Goal: Task Accomplishment & Management: Complete application form

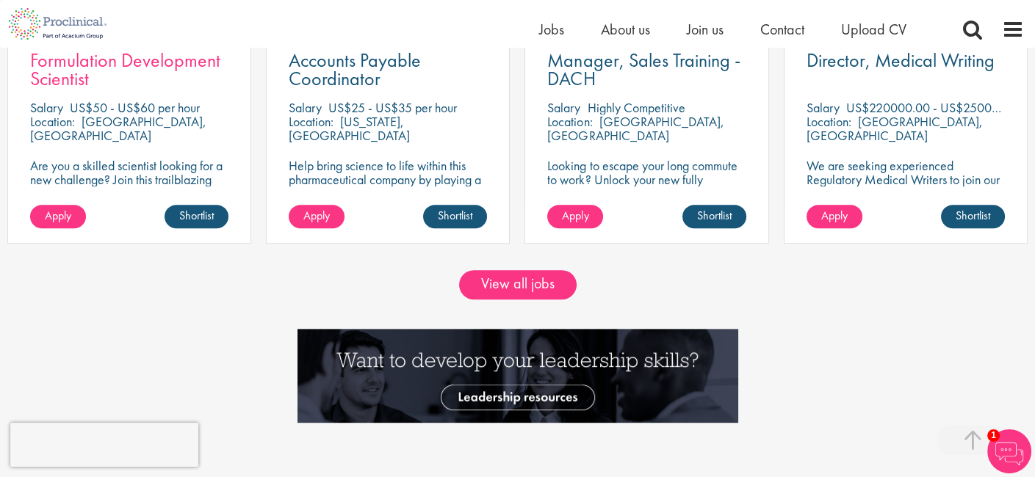
scroll to position [1309, 0]
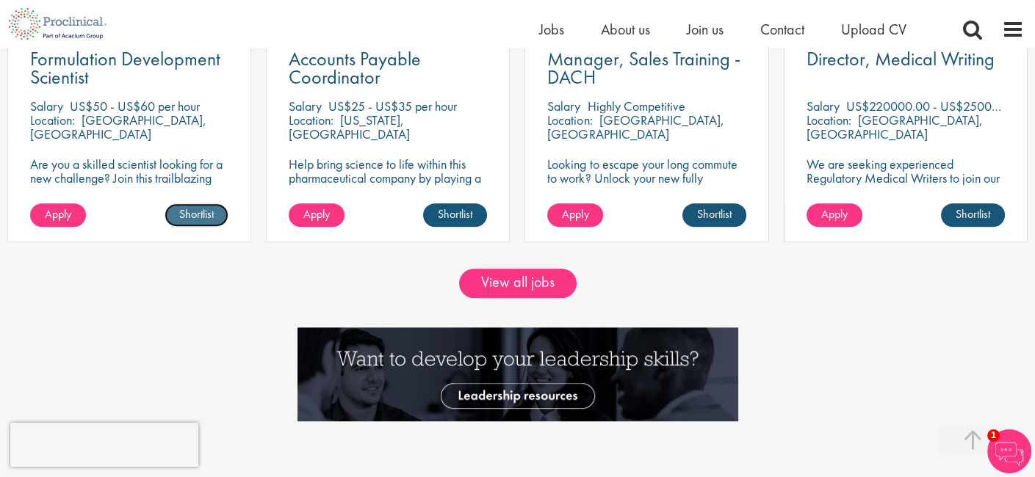
click at [186, 217] on link "Shortlist" at bounding box center [197, 215] width 64 height 24
click at [190, 219] on link "Shortlisted" at bounding box center [191, 215] width 76 height 24
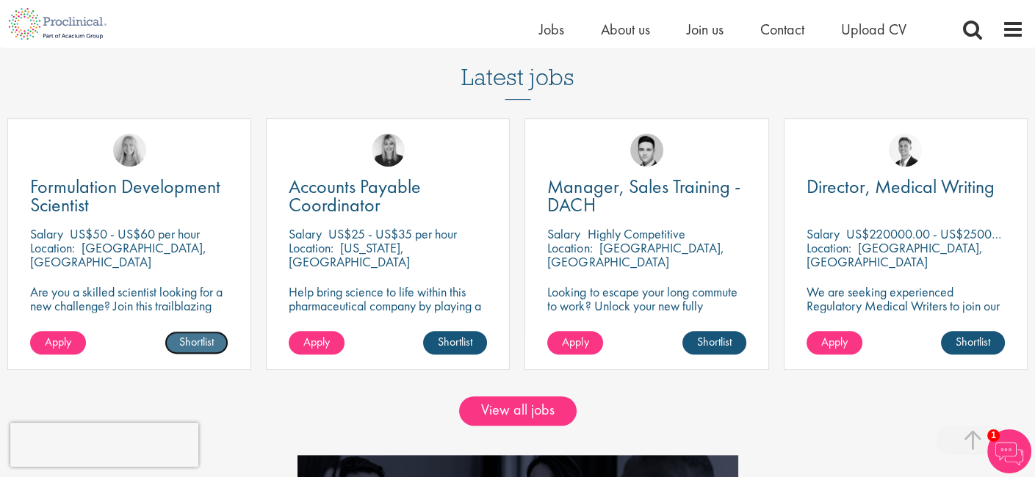
scroll to position [1179, 0]
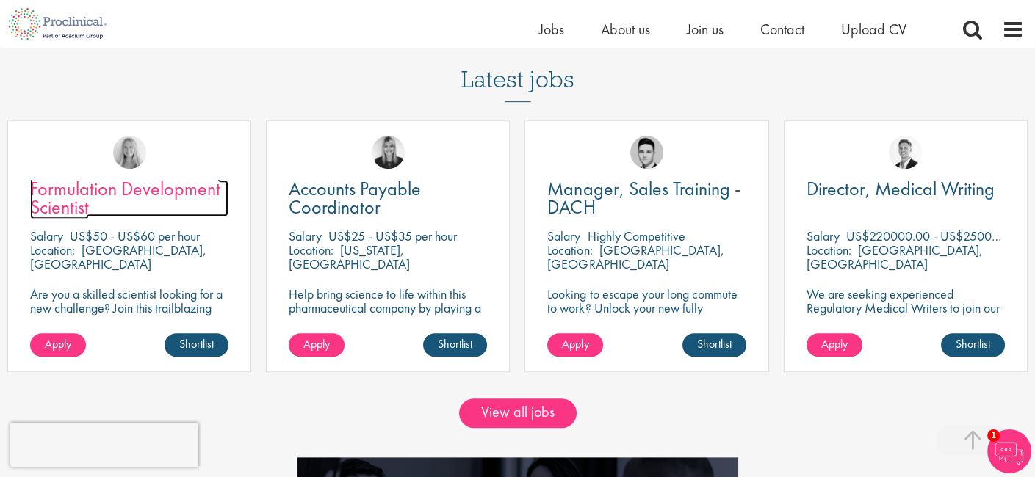
click at [147, 192] on span "Formulation Development Scientist" at bounding box center [125, 197] width 190 height 43
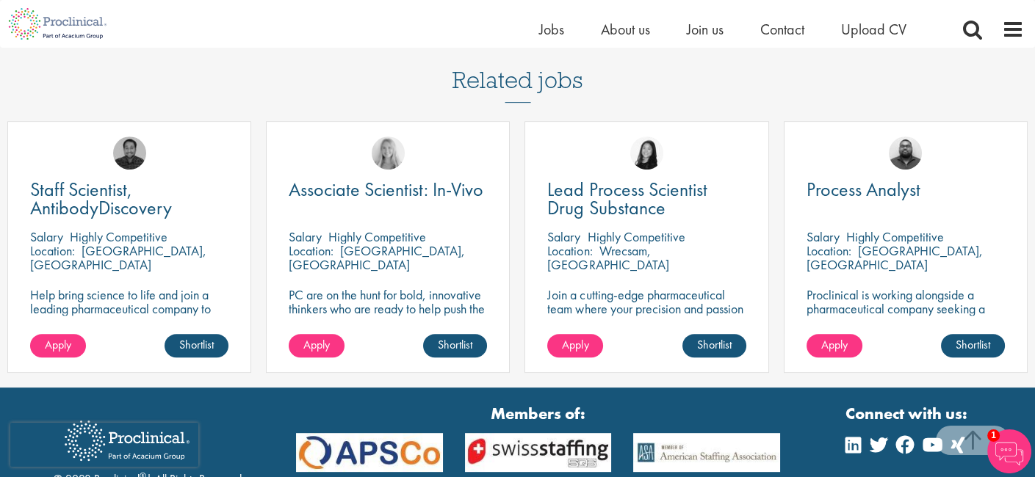
scroll to position [1202, 0]
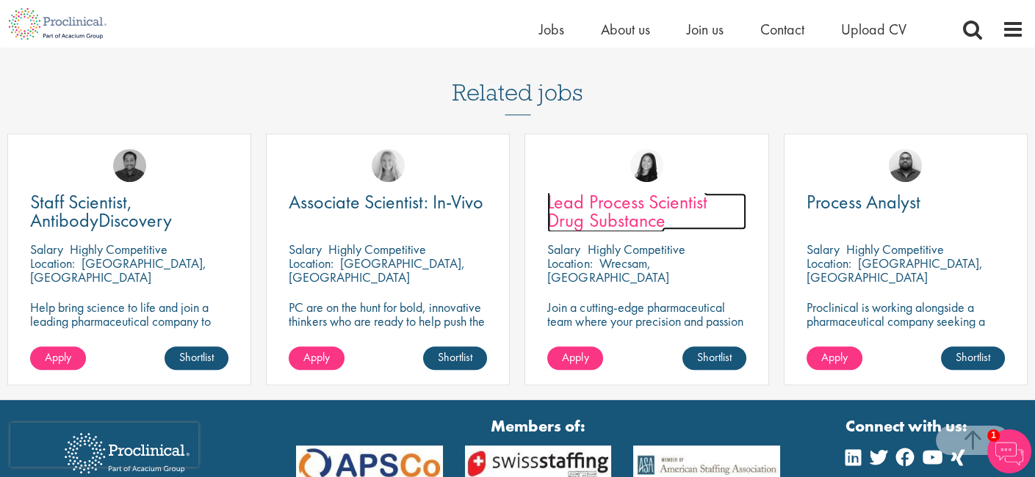
click at [626, 190] on span "Lead Process Scientist Drug Substance" at bounding box center [626, 211] width 159 height 43
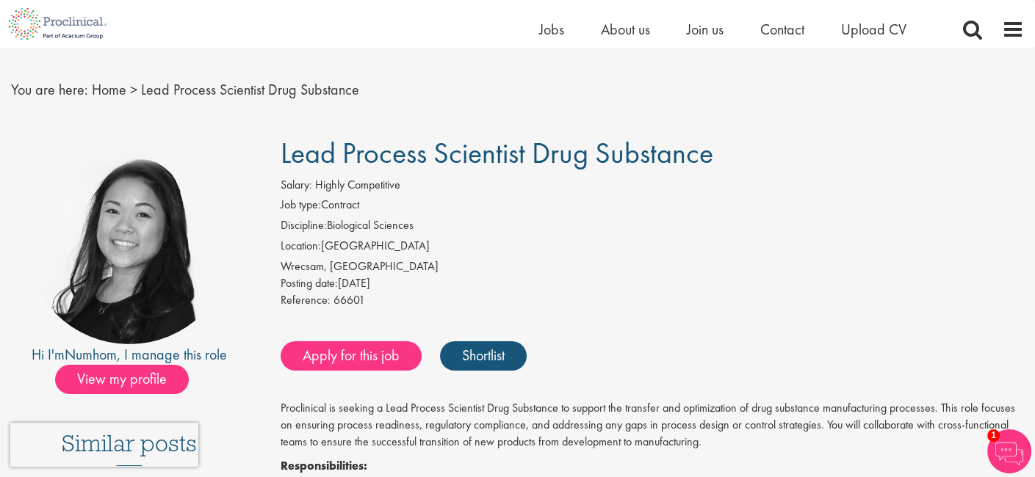
scroll to position [27, 0]
drag, startPoint x: 361, startPoint y: 265, endPoint x: 284, endPoint y: 270, distance: 77.3
click at [284, 270] on div "Wrecsam, Cymru" at bounding box center [652, 267] width 743 height 17
copy div "Wrecsam, Cymru"
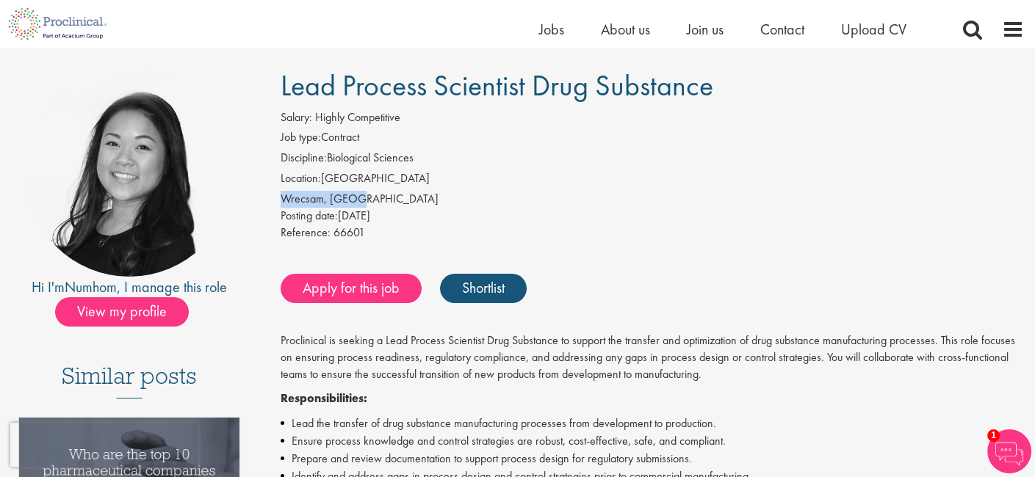
scroll to position [100, 0]
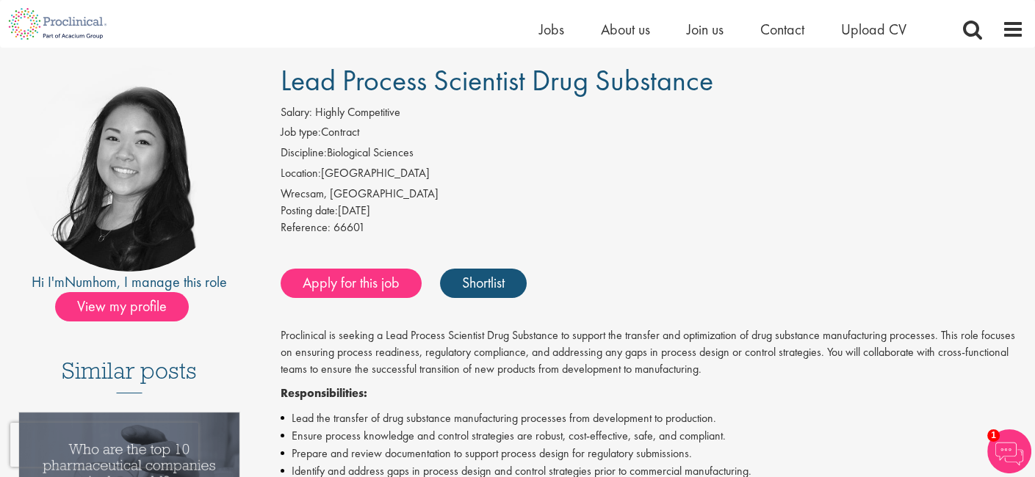
click at [372, 284] on link "Apply for this job" at bounding box center [351, 283] width 141 height 29
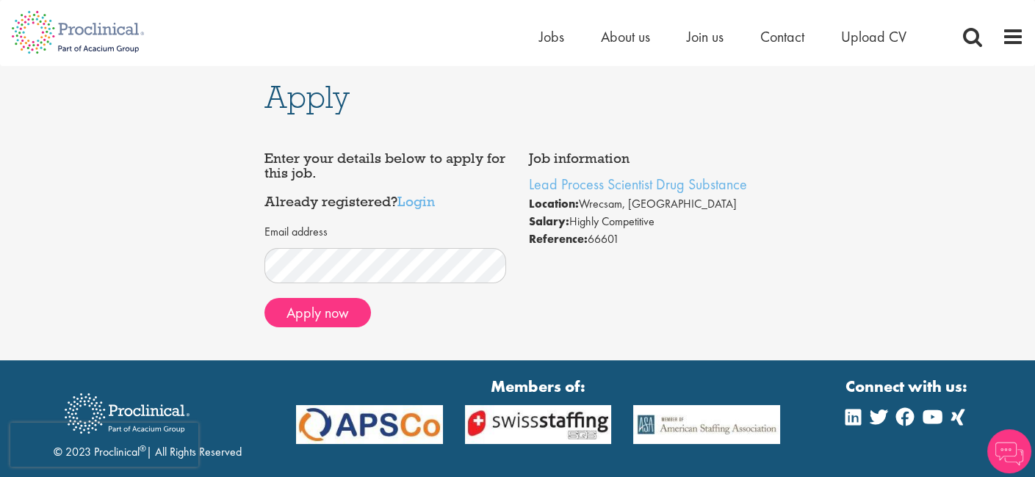
click at [528, 255] on div "Job information Lead Process Scientist Drug Substance Location: Wrecsam, Cymru …" at bounding box center [517, 241] width 529 height 195
click at [336, 314] on button "Apply now" at bounding box center [317, 312] width 107 height 29
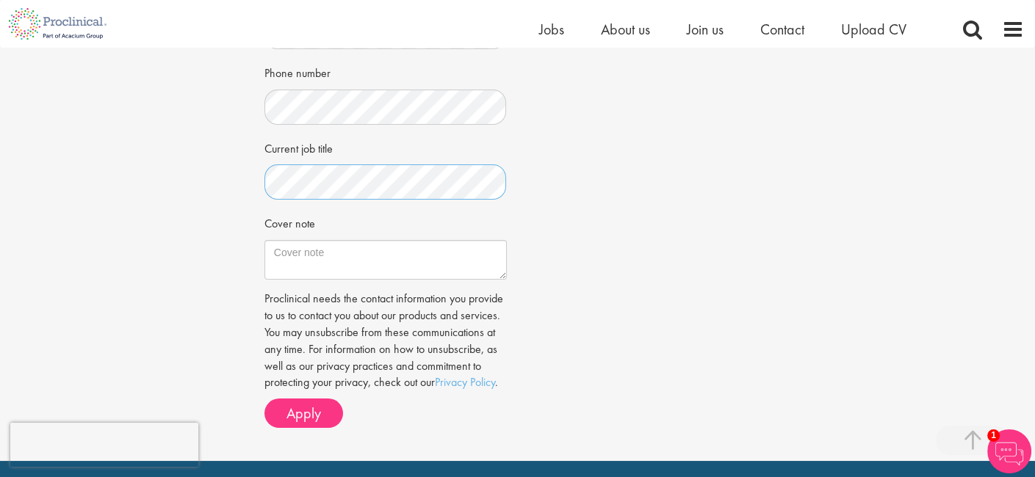
scroll to position [407, 0]
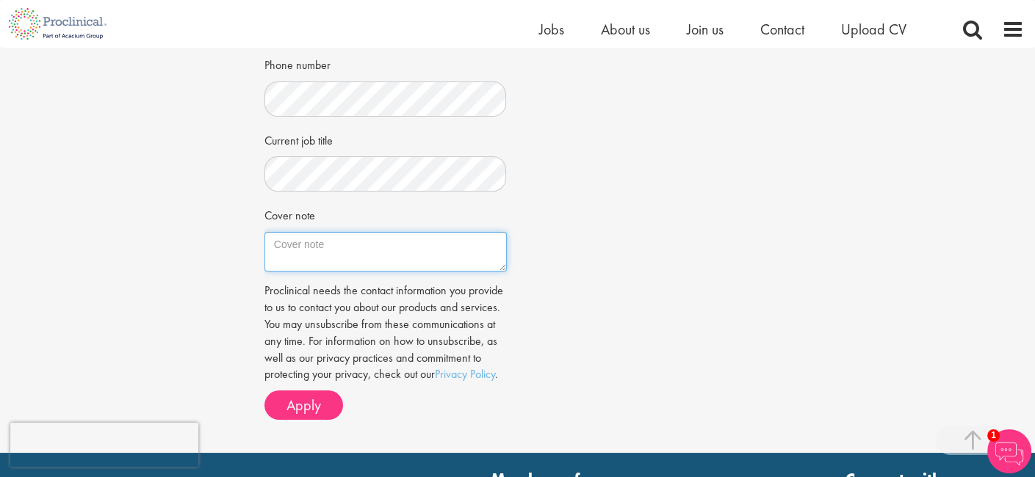
click at [317, 261] on textarea "Cover note" at bounding box center [385, 252] width 242 height 40
click at [345, 255] on textarea "Cover note" at bounding box center [385, 252] width 242 height 40
paste textarea "Curious and driven scientist with a passion for biotechnology, microbiology, an…"
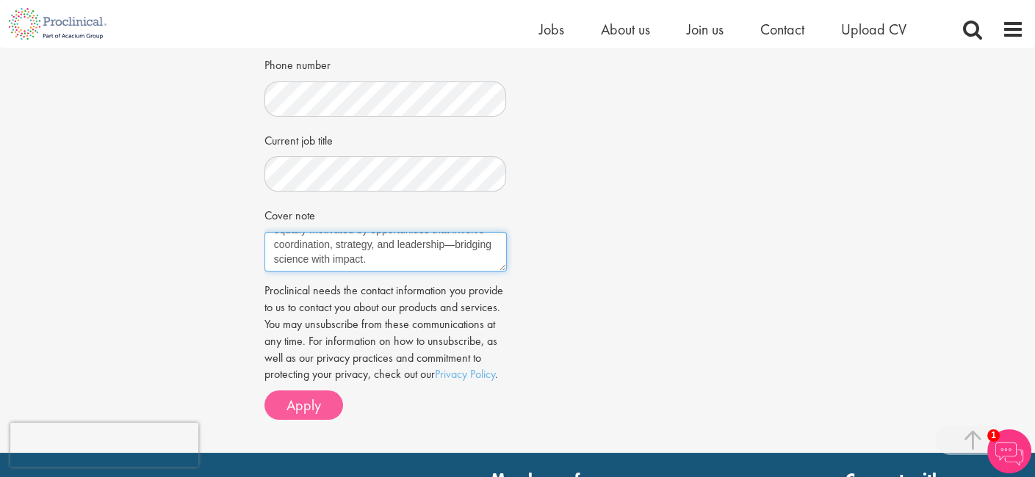
type textarea "Curious and driven scientist with a passion for biotechnology, microbiology, an…"
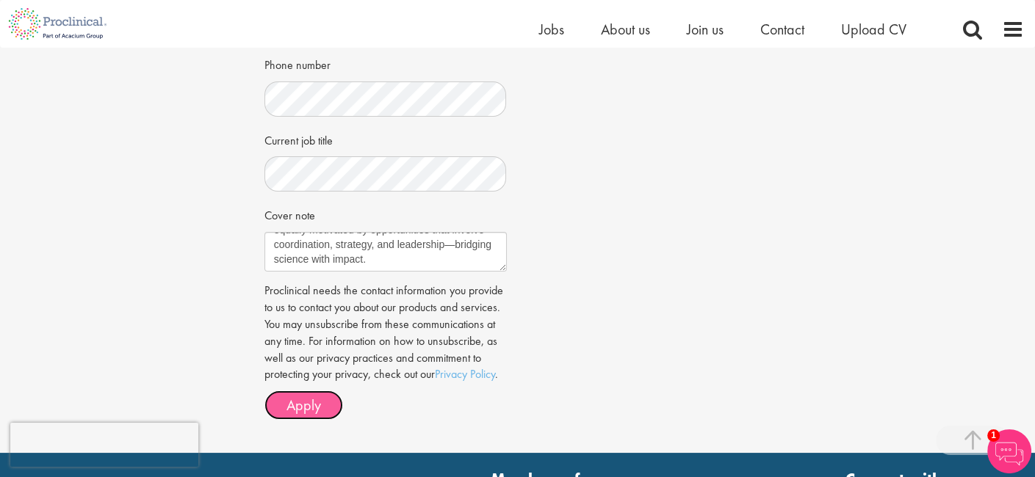
click at [311, 414] on span "Apply" at bounding box center [303, 405] width 35 height 19
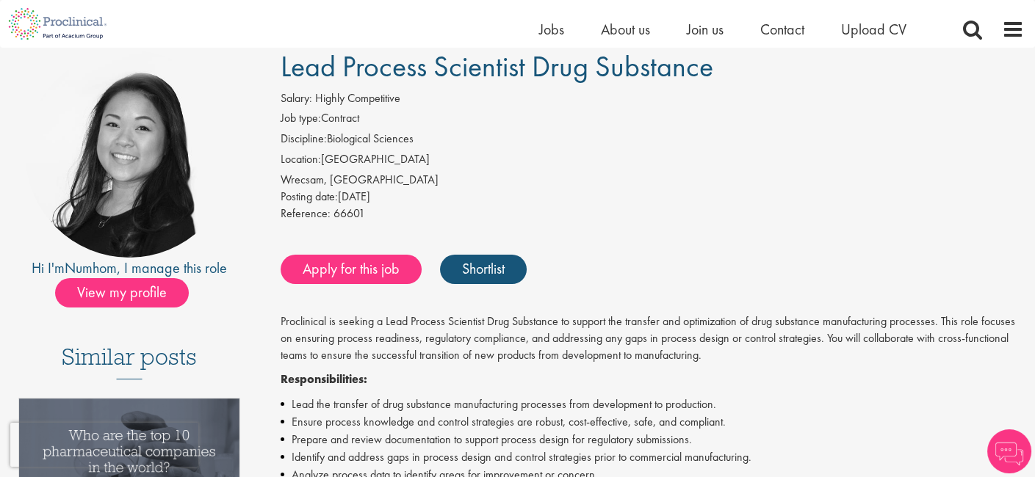
scroll to position [114, 0]
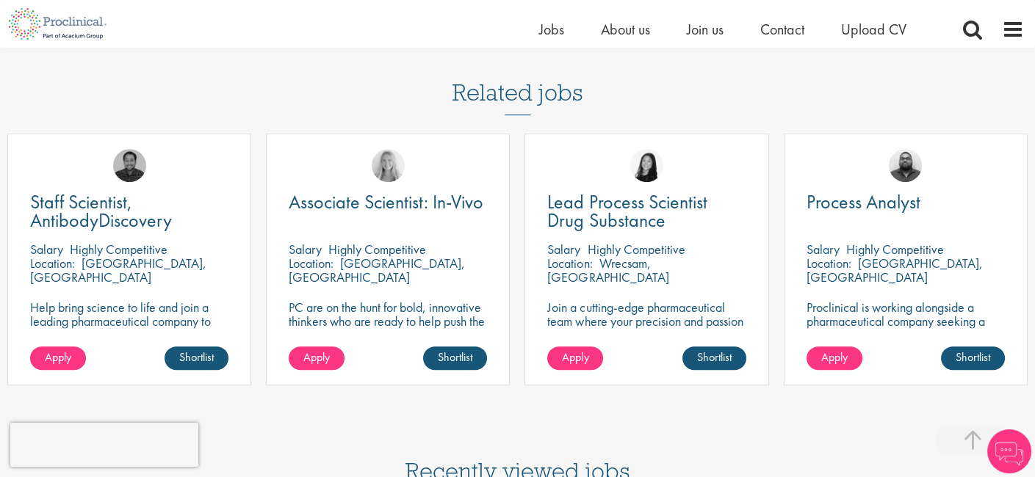
click at [389, 241] on p "Highly Competitive" at bounding box center [377, 249] width 98 height 17
click at [394, 190] on span "Associate Scientist: In-Vivo" at bounding box center [386, 202] width 195 height 25
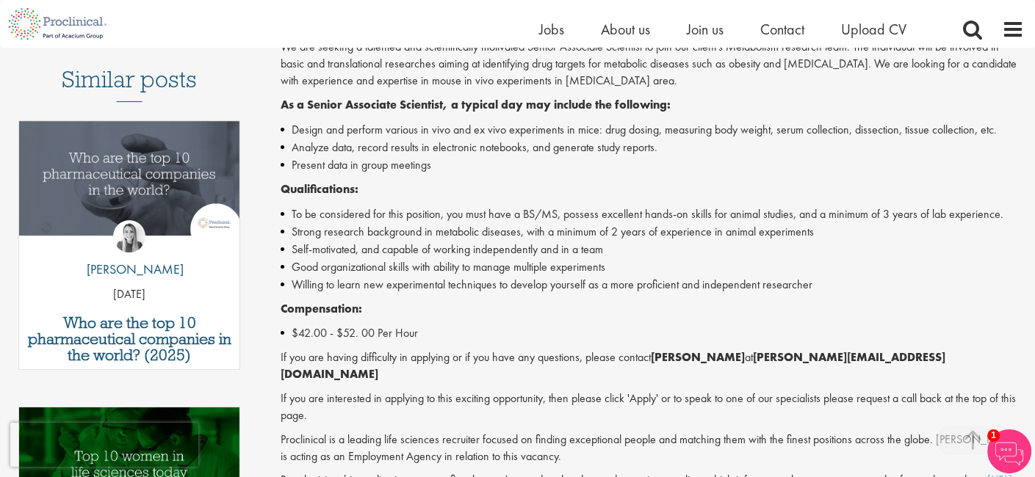
scroll to position [411, 0]
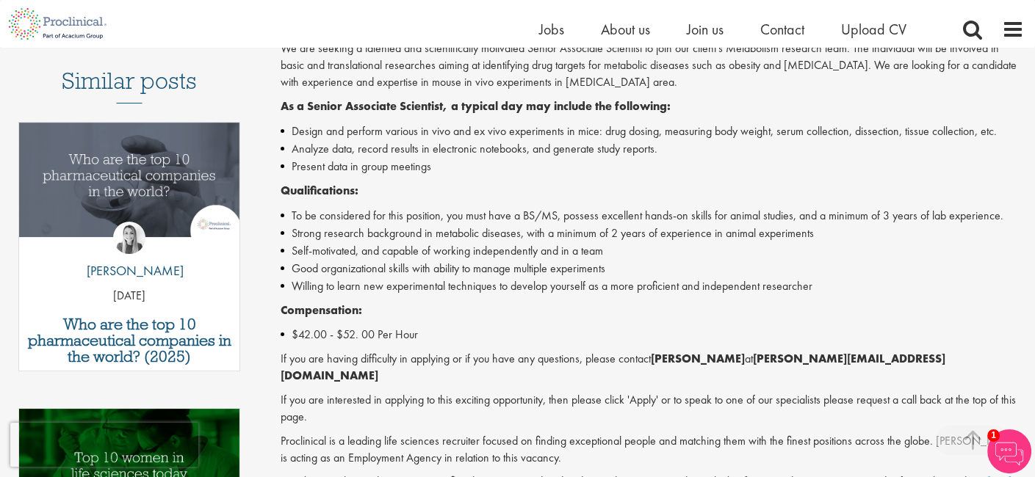
click at [912, 392] on p "If you are interested in applying to this exciting opportunity, then please cli…" at bounding box center [652, 409] width 743 height 34
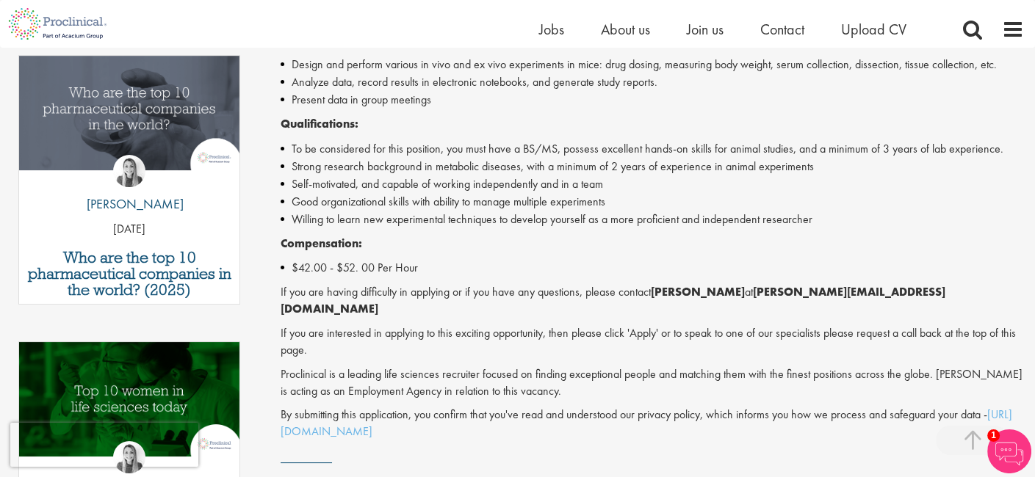
scroll to position [478, 0]
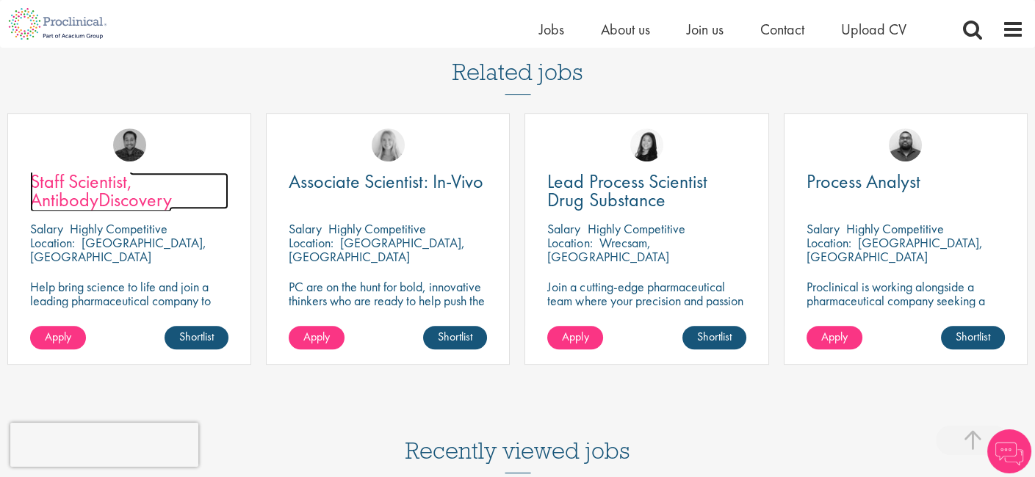
click at [123, 181] on span "Staff Scientist, AntibodyDiscovery" at bounding box center [101, 190] width 142 height 43
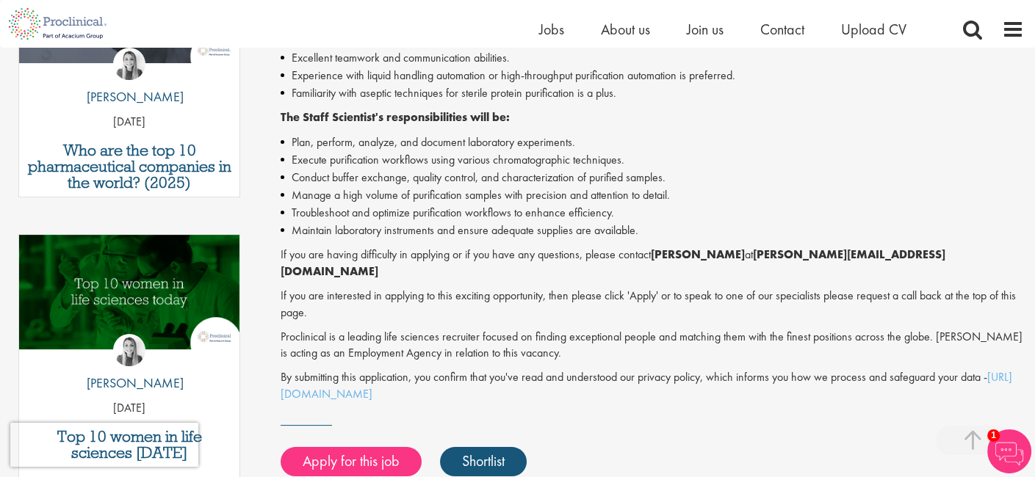
scroll to position [598, 0]
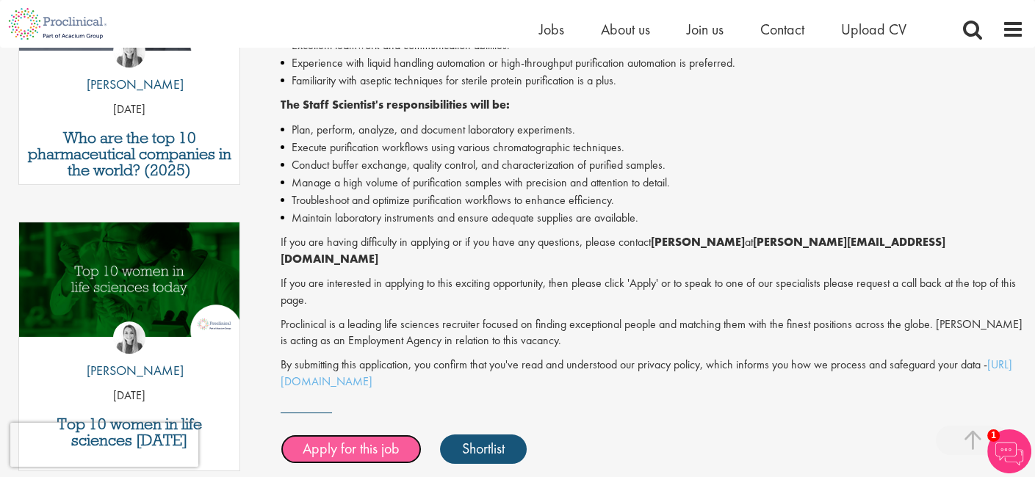
click at [380, 443] on link "Apply for this job" at bounding box center [351, 449] width 141 height 29
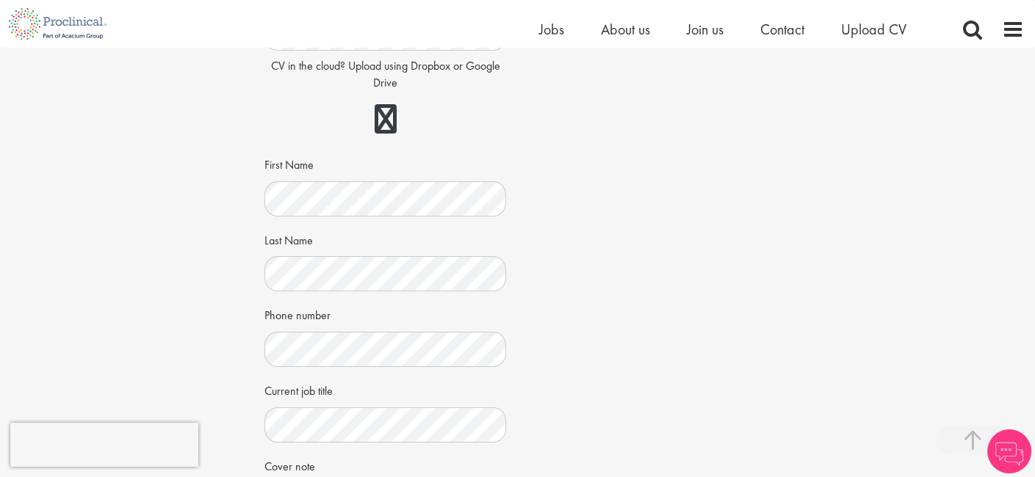
scroll to position [354, 0]
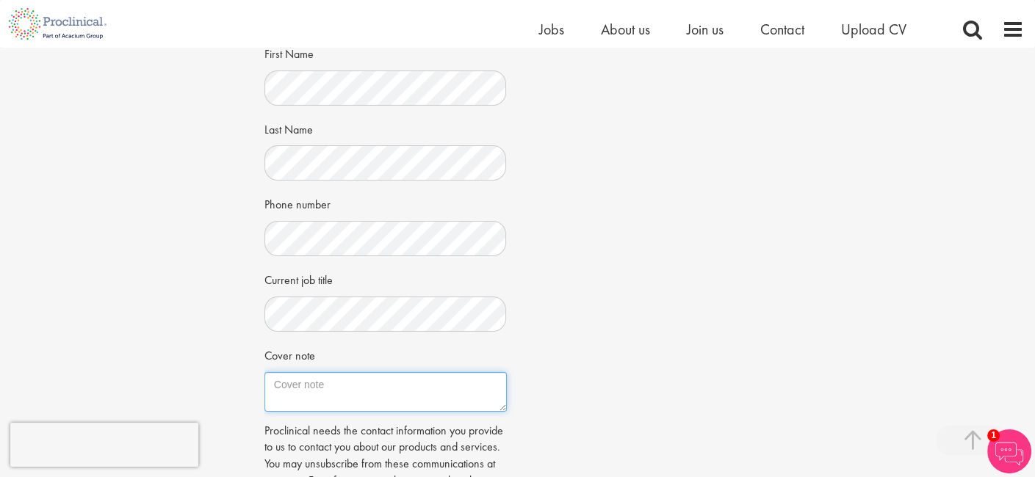
click at [349, 372] on textarea "Cover note" at bounding box center [385, 392] width 242 height 40
paste textarea "Curious and driven scientist with a passion for biotechnology, microbiology, an…"
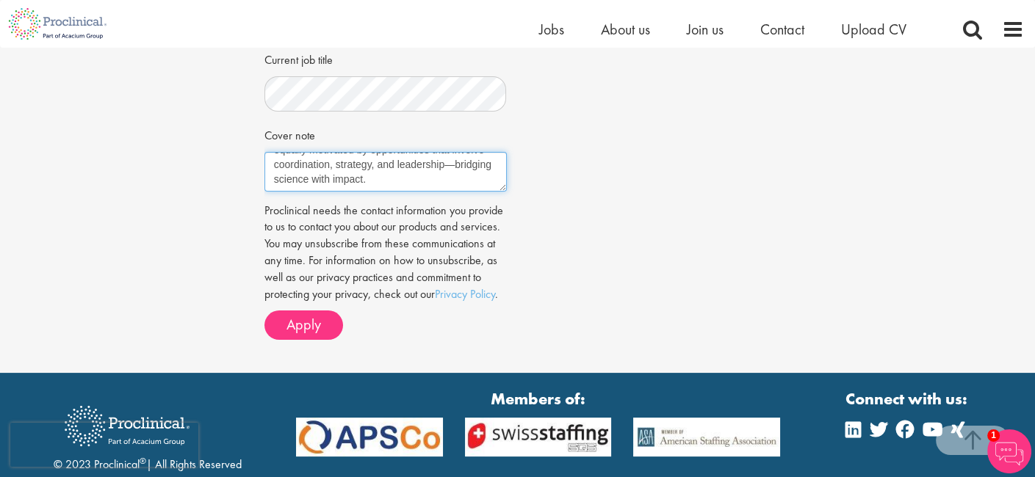
scroll to position [574, 0]
type textarea "Curious and driven scientist with a passion for biotechnology, microbiology, an…"
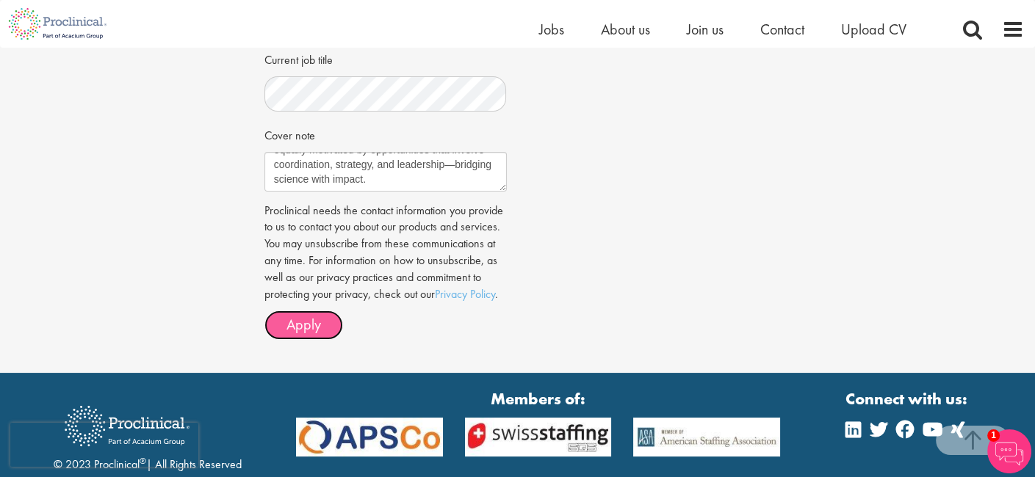
click at [309, 315] on span "Apply" at bounding box center [303, 324] width 35 height 19
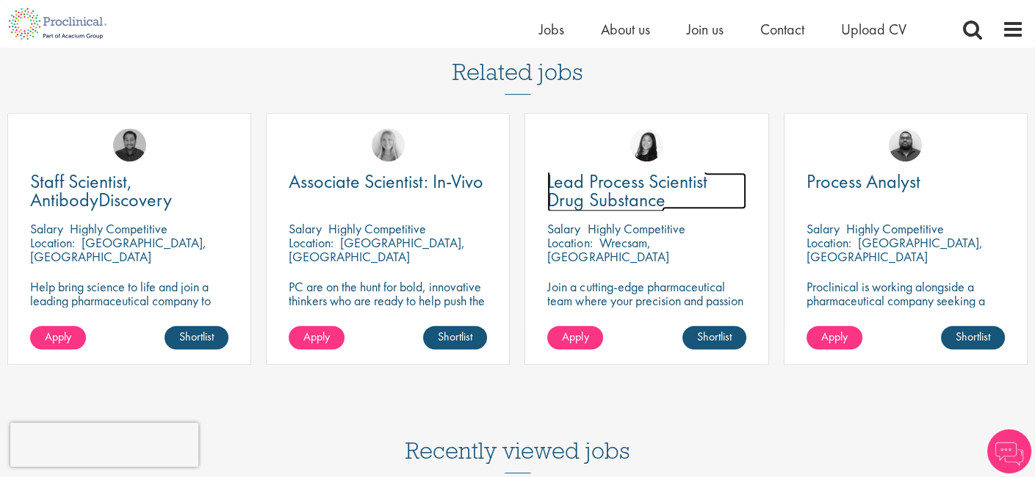
click at [591, 169] on span "Lead Process Scientist Drug Substance" at bounding box center [626, 190] width 159 height 43
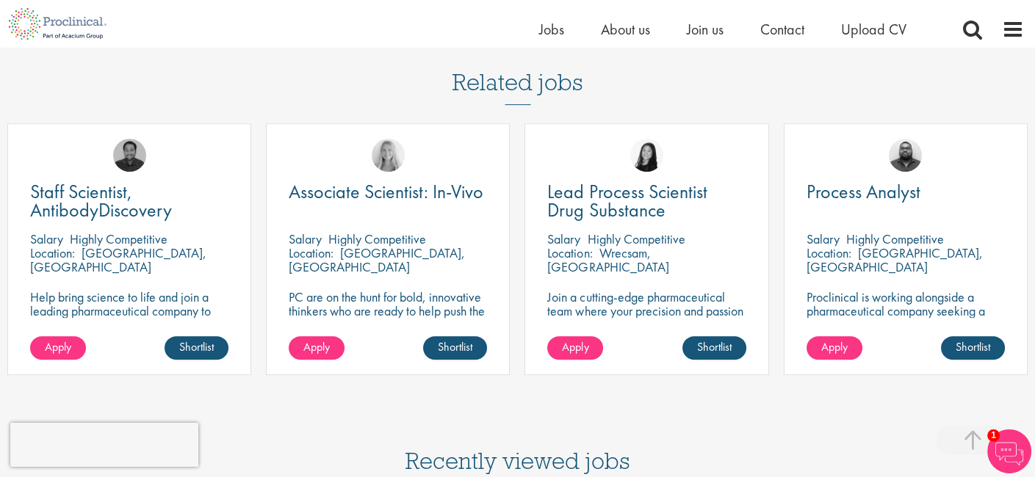
scroll to position [1212, 0]
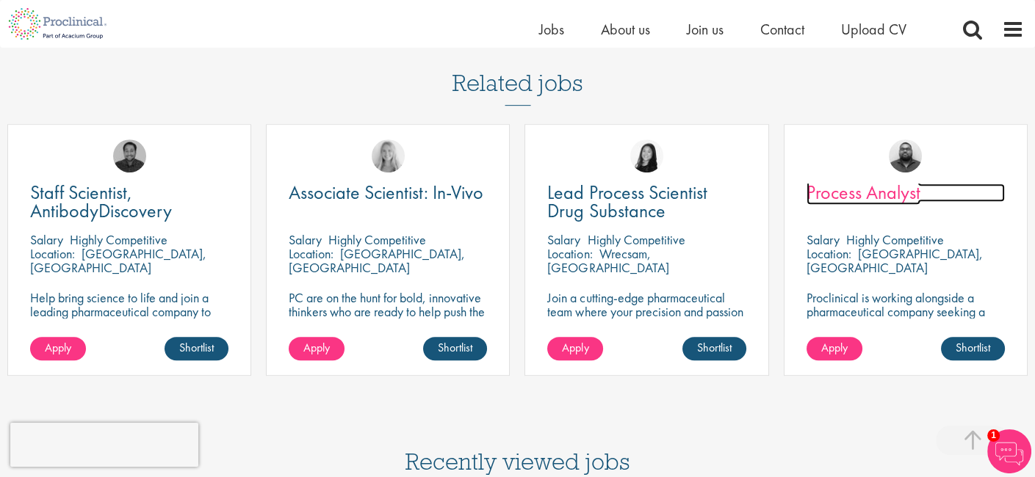
click at [825, 180] on span "Process Analyst" at bounding box center [864, 192] width 114 height 25
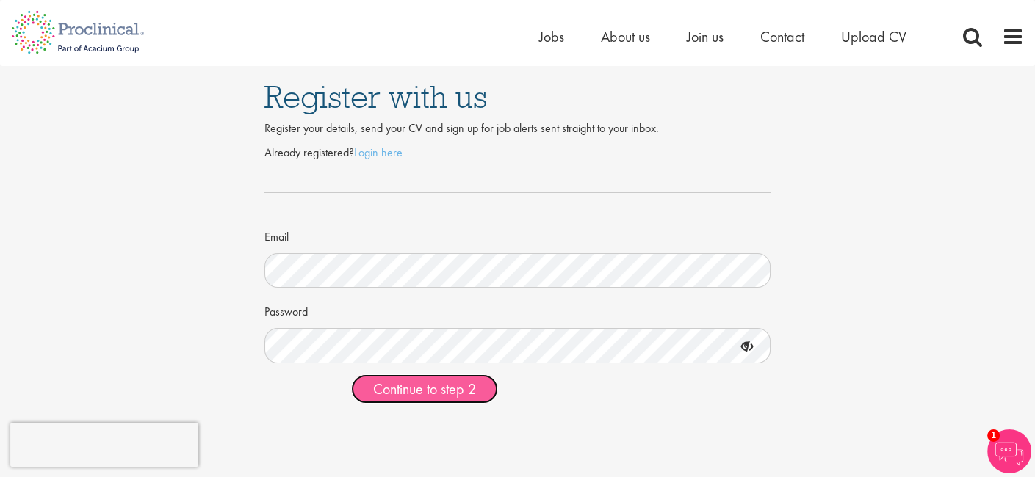
click at [439, 390] on span "Continue to step 2" at bounding box center [424, 389] width 103 height 19
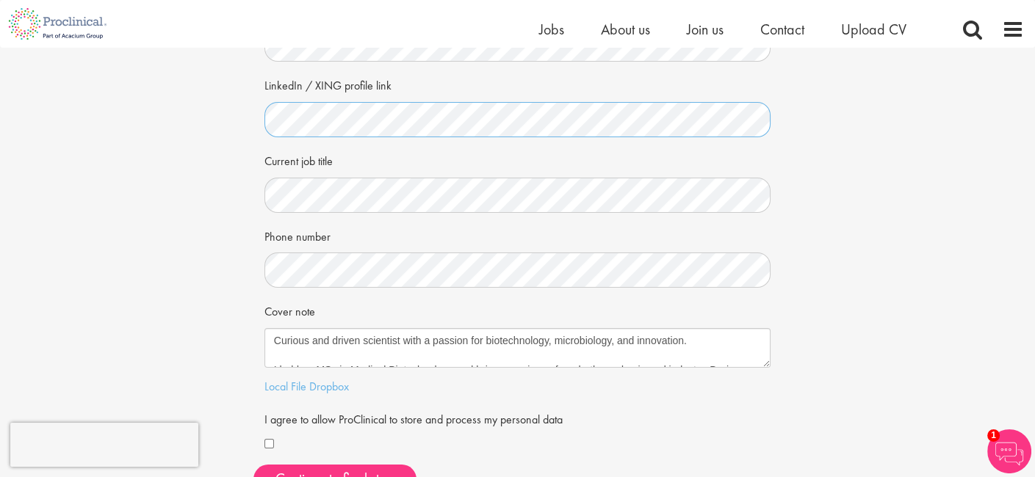
scroll to position [216, 0]
click at [261, 191] on div "First Name Last Name LinkedIn / XING profile link Current job title Phone numbe…" at bounding box center [517, 211] width 529 height 583
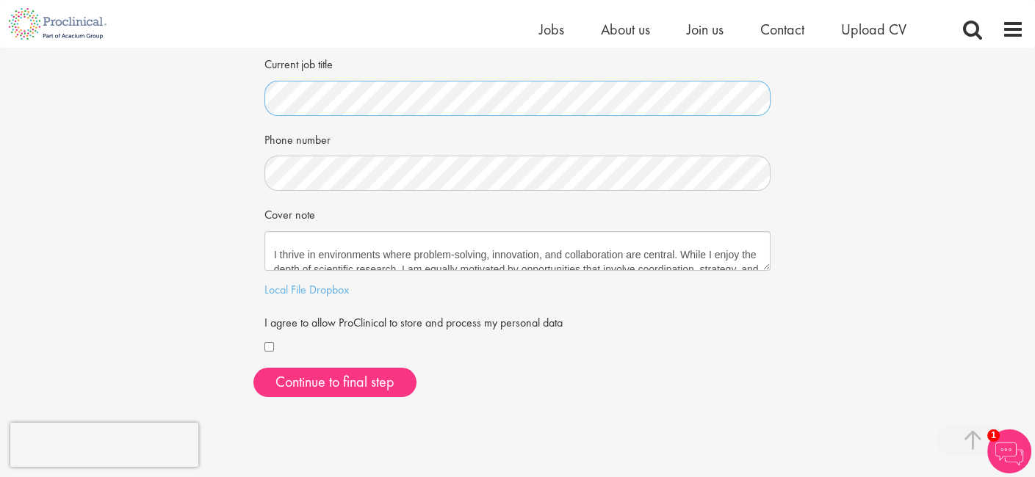
scroll to position [103, 0]
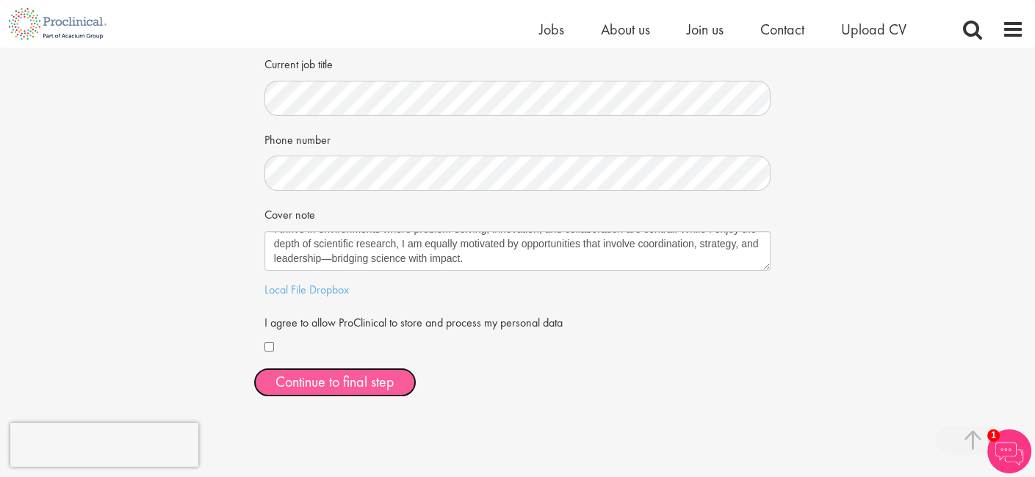
click at [333, 383] on button "Continue to final step" at bounding box center [334, 382] width 163 height 29
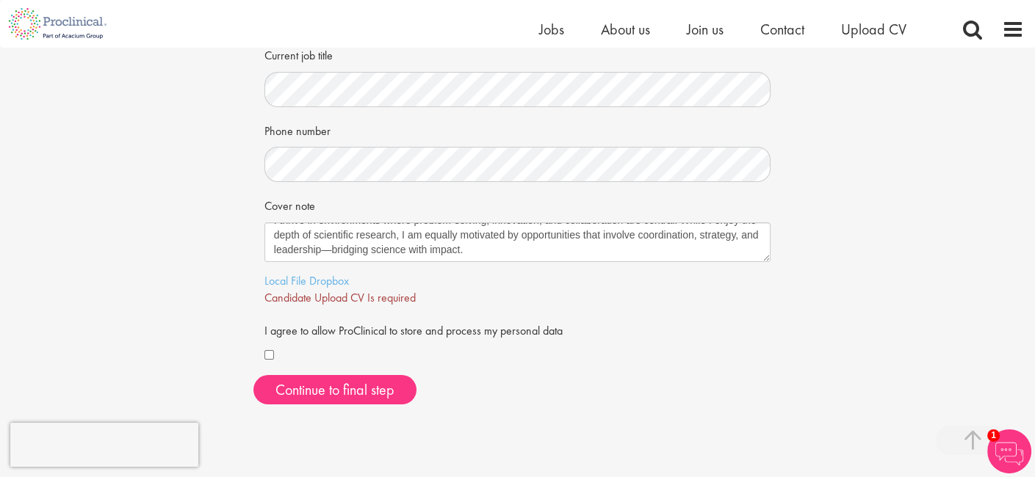
scroll to position [321, 0]
click at [285, 276] on link "Local File" at bounding box center [285, 279] width 42 height 15
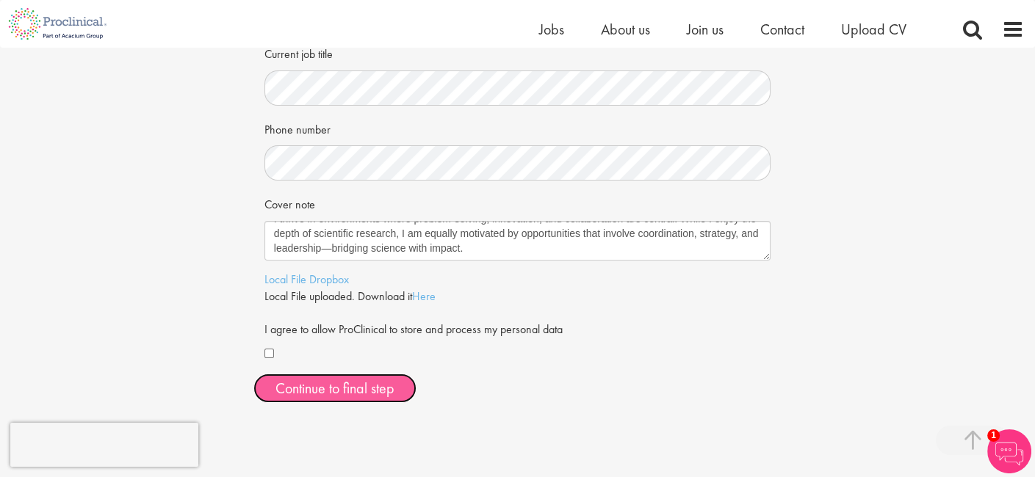
click at [387, 389] on span "Continue to final step" at bounding box center [334, 388] width 119 height 19
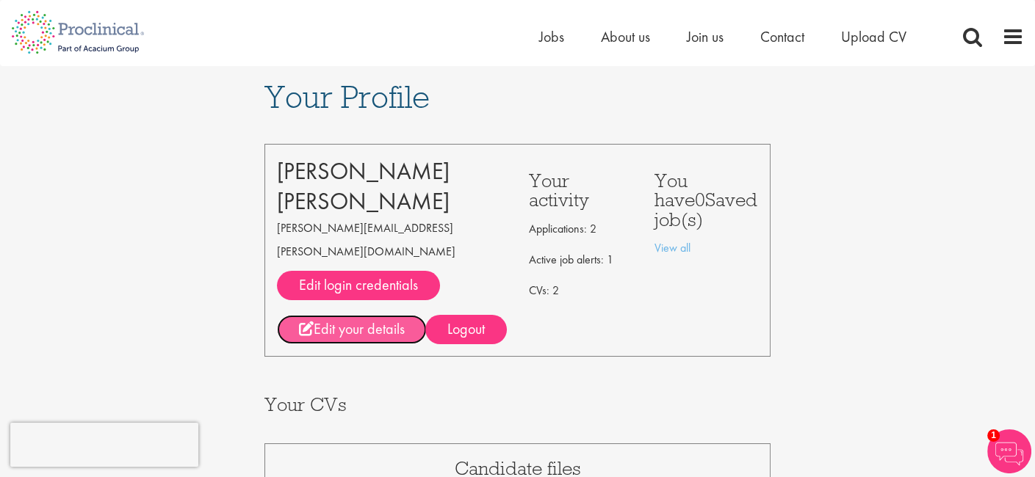
click at [360, 315] on link "Edit your details" at bounding box center [352, 329] width 150 height 29
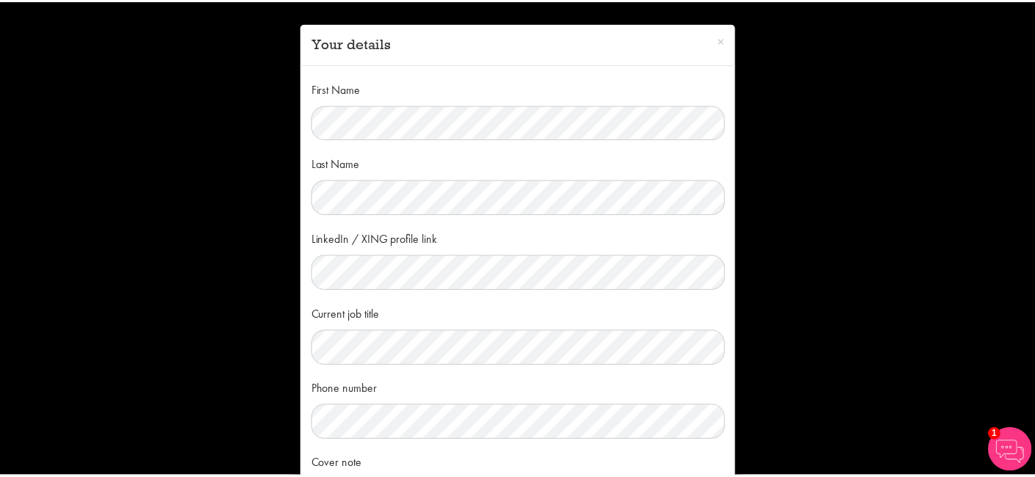
scroll to position [197, 0]
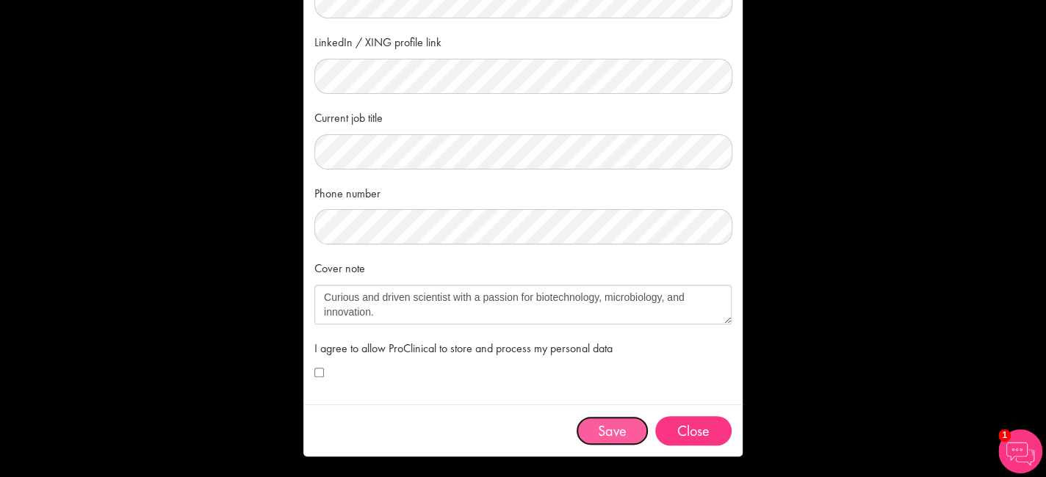
click at [607, 424] on button "Save" at bounding box center [612, 430] width 73 height 29
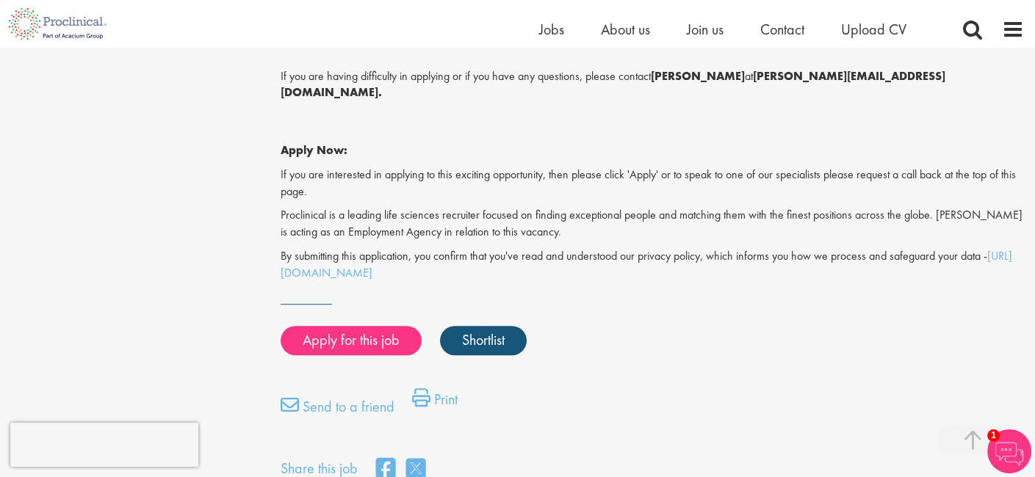
scroll to position [1182, 0]
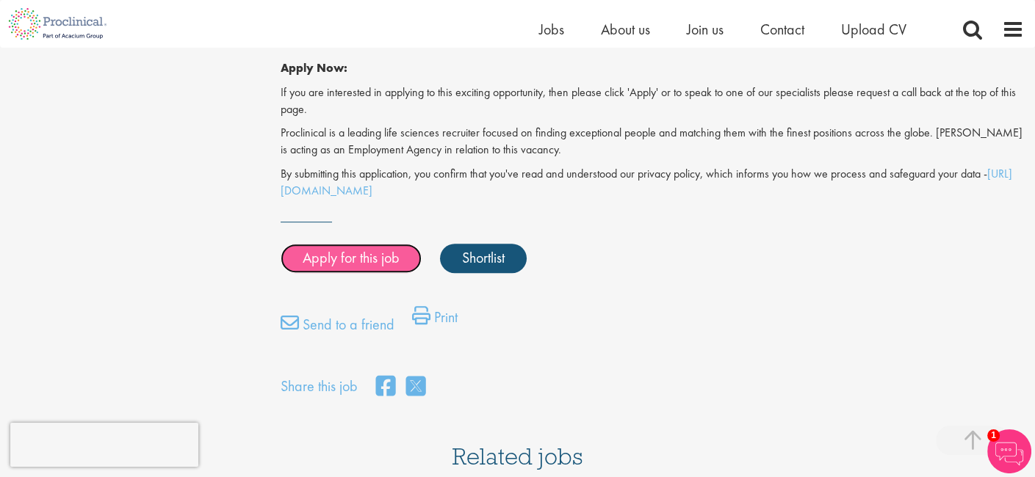
click at [308, 244] on link "Apply for this job" at bounding box center [351, 258] width 141 height 29
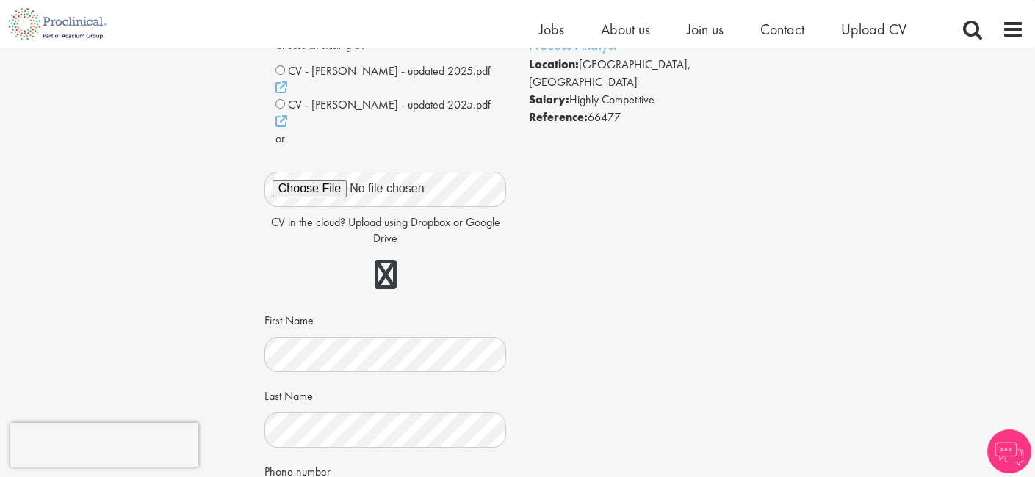
click at [281, 255] on div at bounding box center [385, 276] width 242 height 42
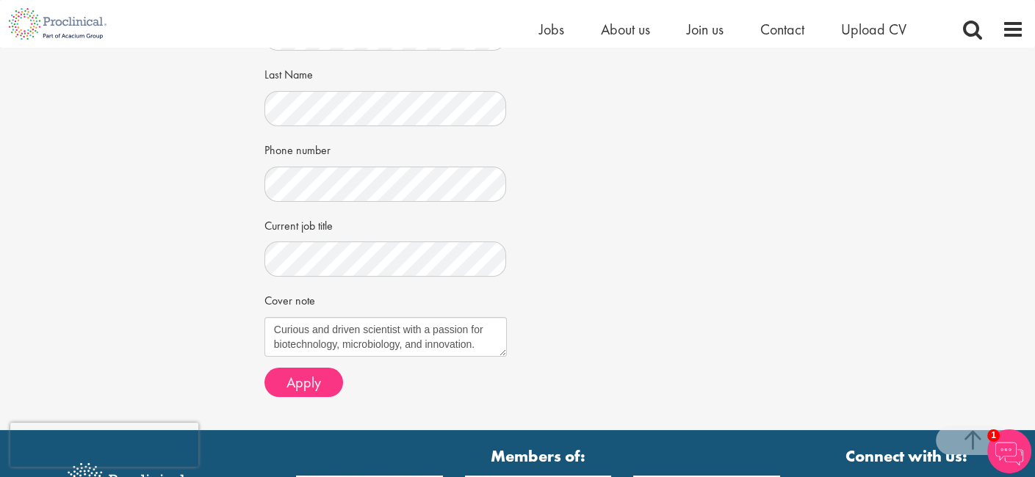
scroll to position [444, 0]
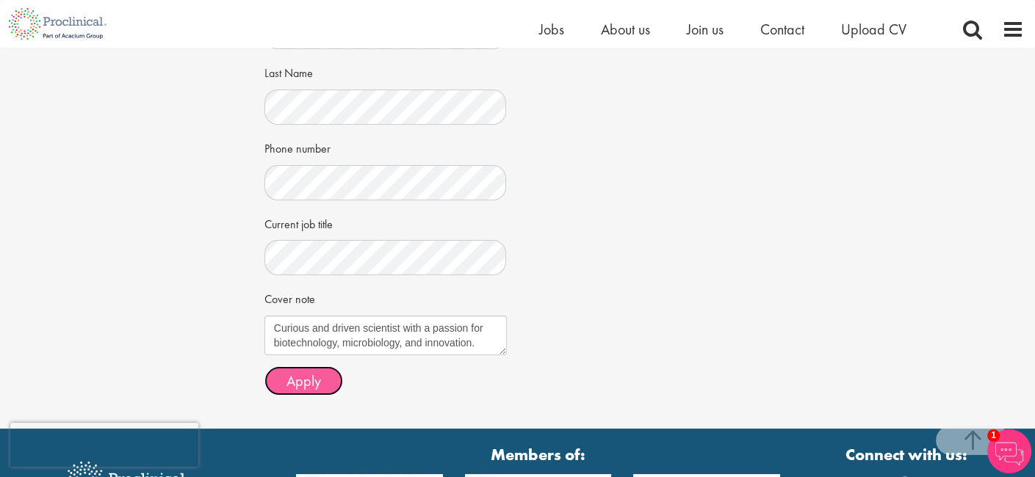
click at [313, 372] on span "Apply" at bounding box center [303, 381] width 35 height 19
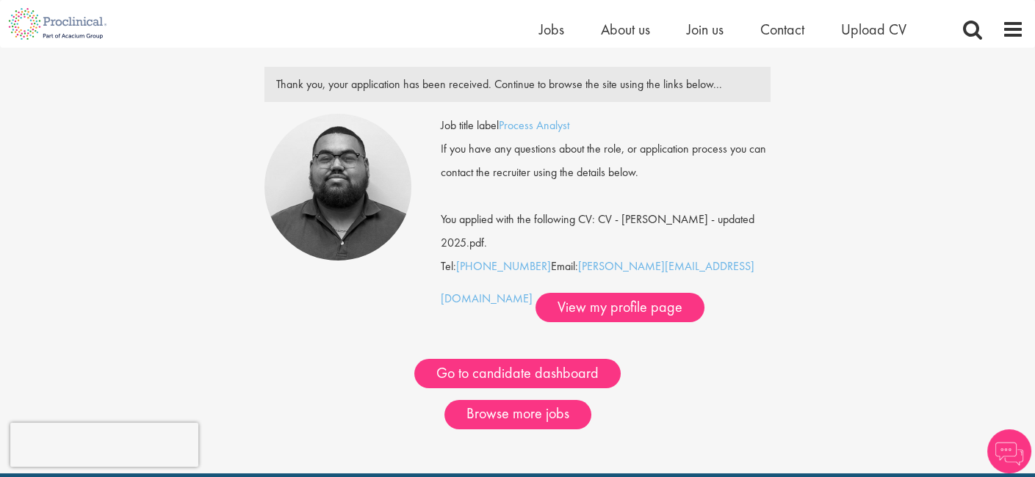
scroll to position [54, 0]
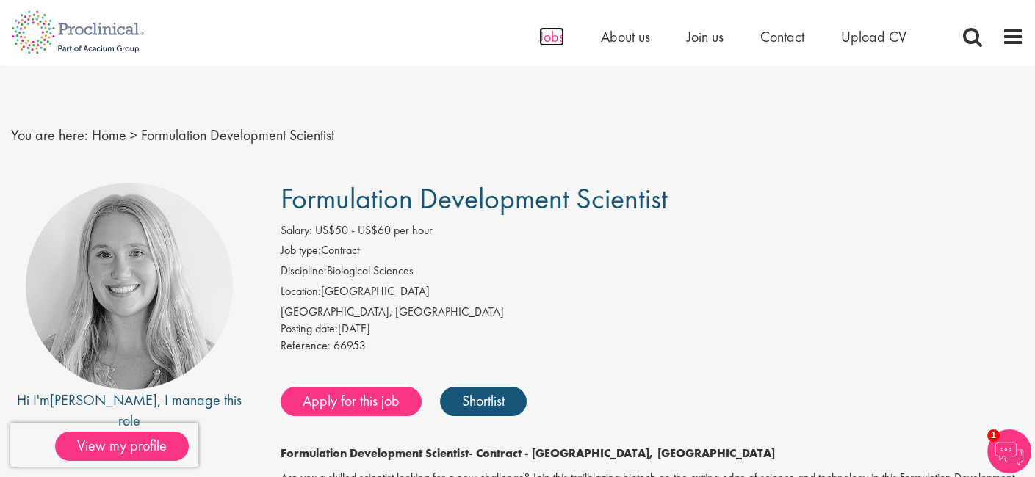
click at [558, 37] on span "Jobs" at bounding box center [551, 36] width 25 height 19
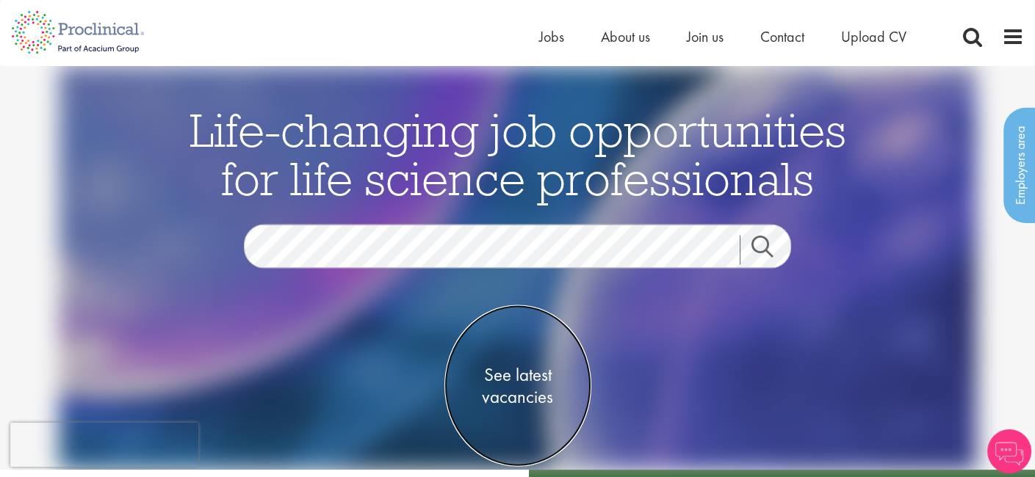
click at [516, 392] on span "See latest vacancies" at bounding box center [517, 386] width 147 height 44
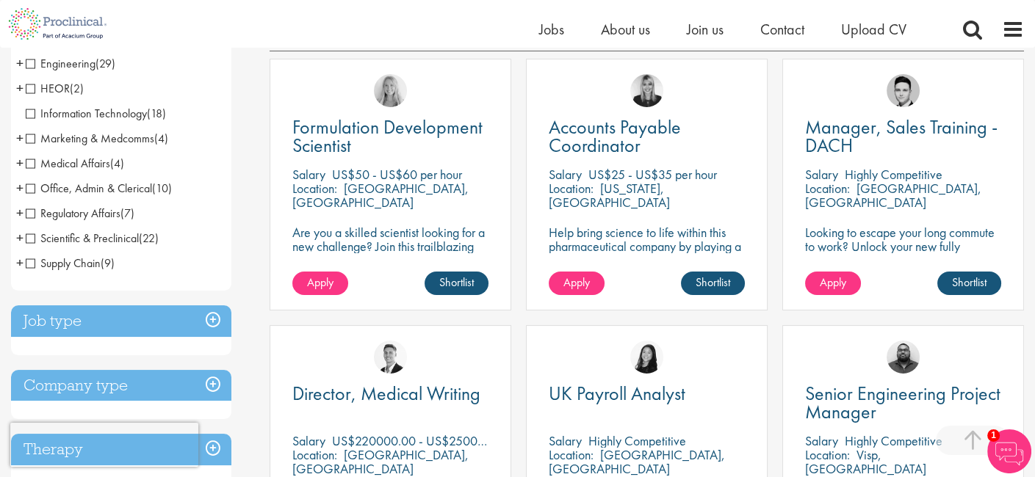
scroll to position [275, 0]
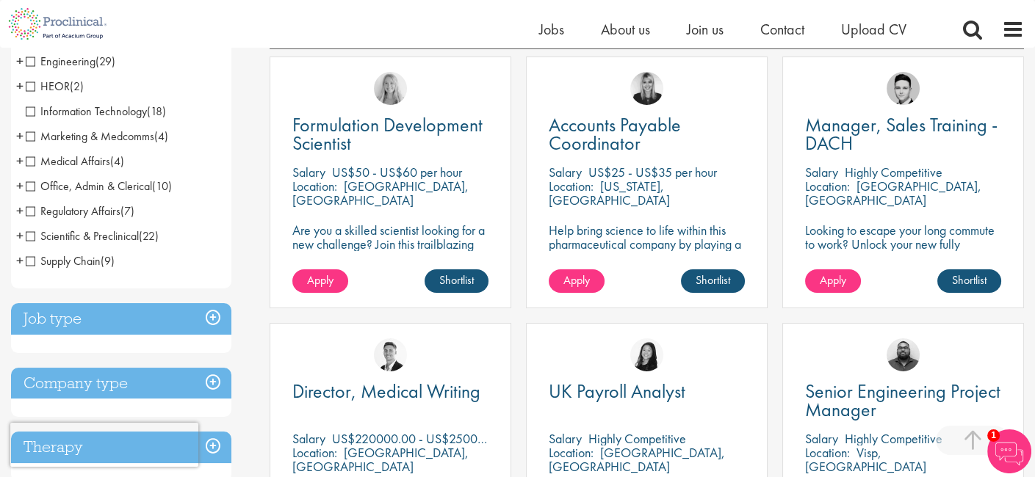
click at [27, 233] on span "Scientific & Preclinical" at bounding box center [82, 235] width 113 height 15
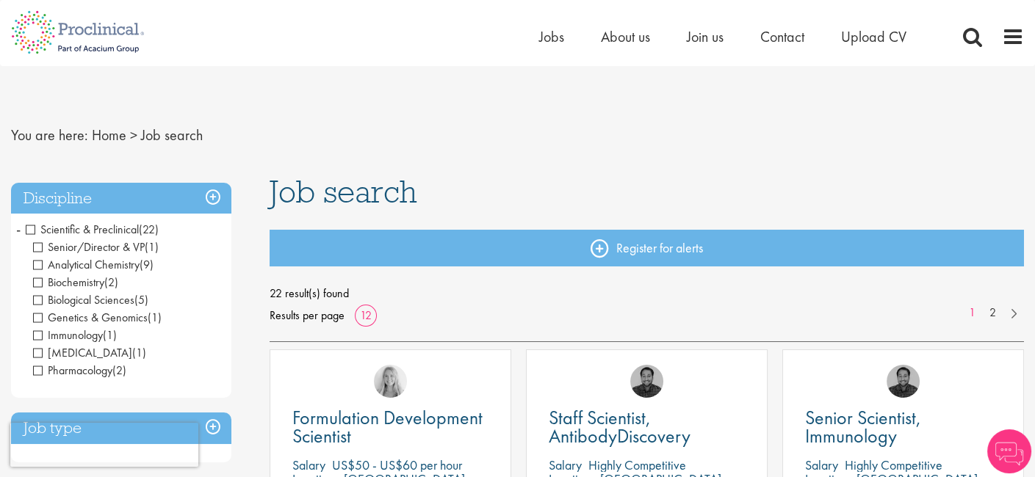
click at [43, 247] on span "Senior/Director & VP" at bounding box center [89, 246] width 112 height 15
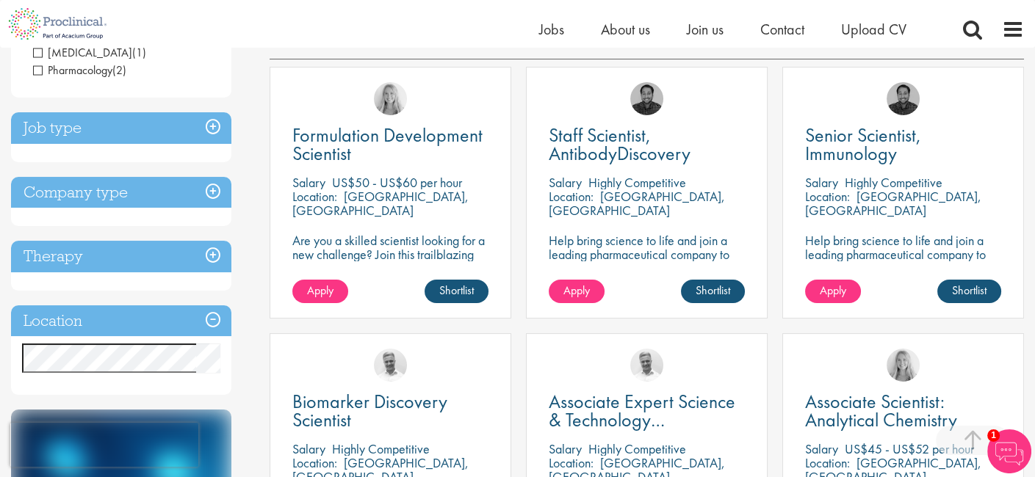
scroll to position [264, 0]
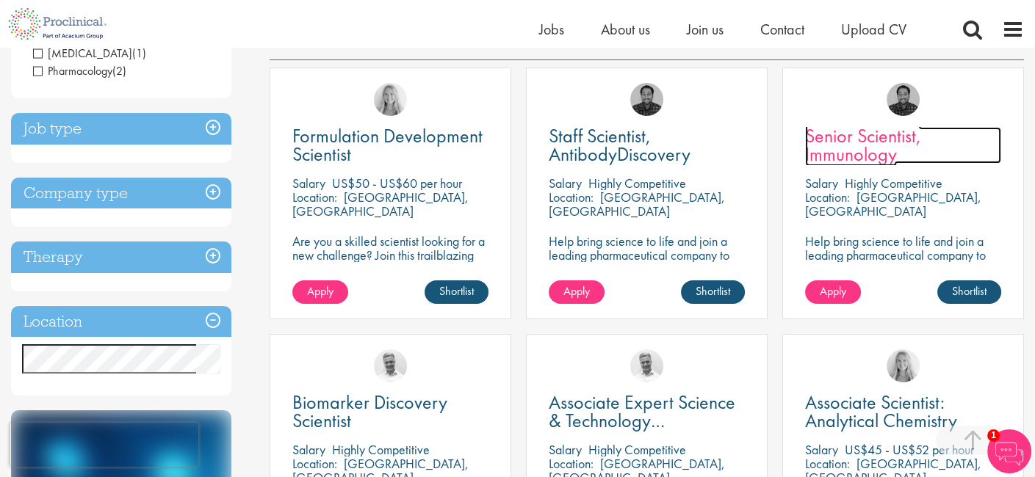
click at [831, 142] on span "Senior Scientist, Immunology" at bounding box center [863, 144] width 116 height 43
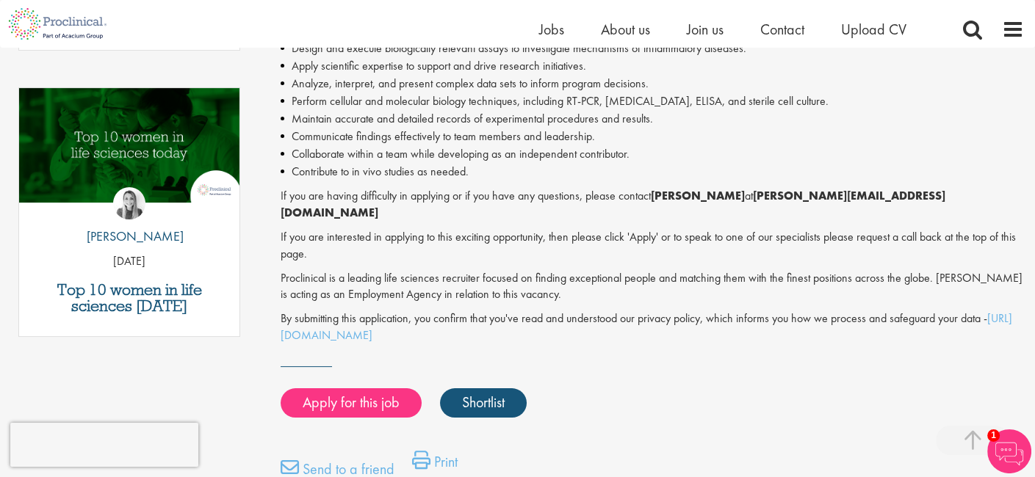
scroll to position [736, 0]
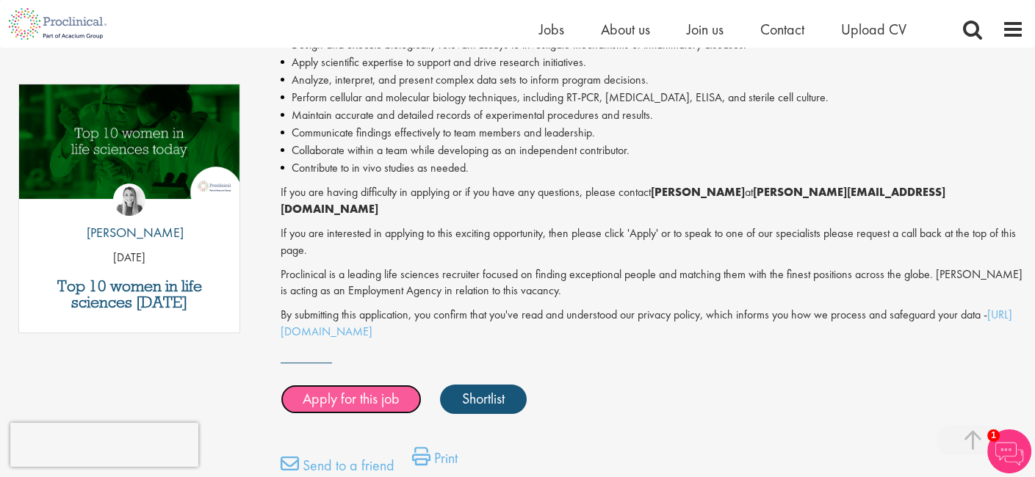
click at [370, 387] on link "Apply for this job" at bounding box center [351, 399] width 141 height 29
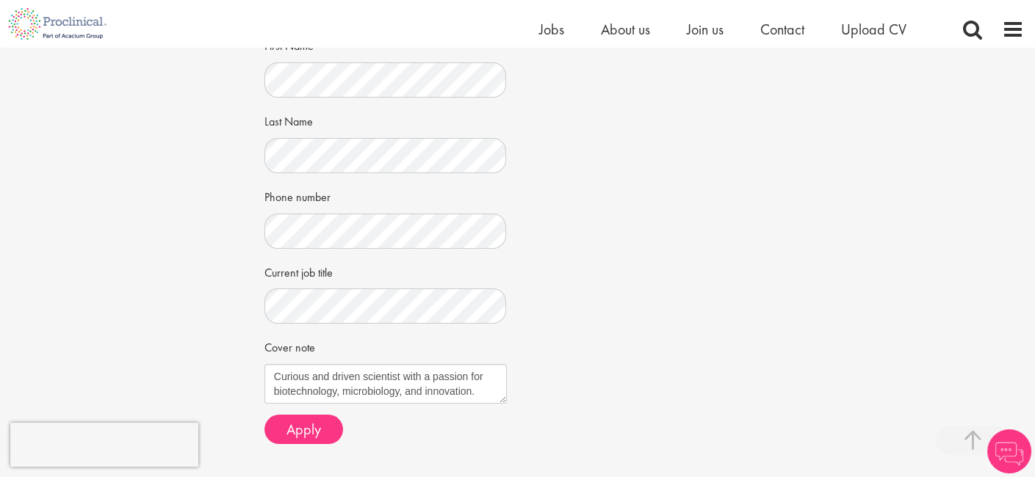
scroll to position [433, 0]
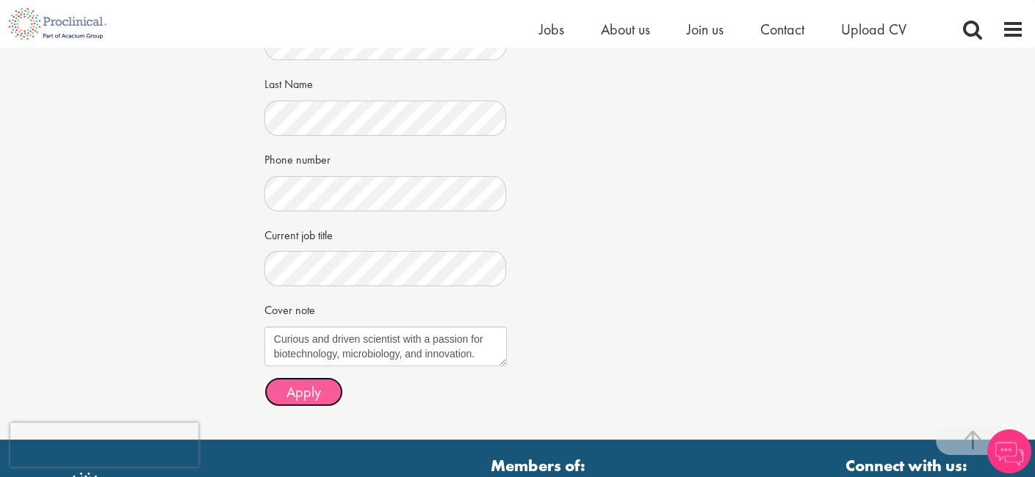
click at [299, 383] on span "Apply" at bounding box center [303, 392] width 35 height 19
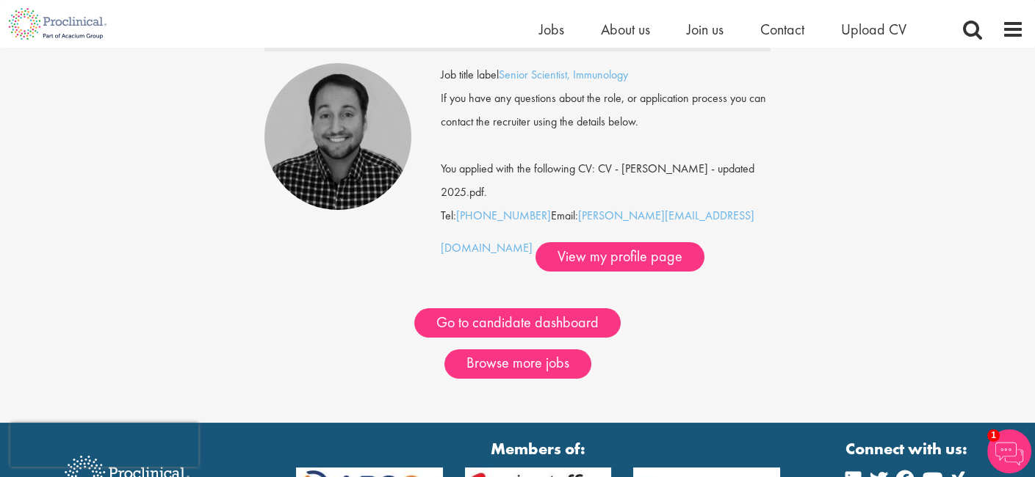
scroll to position [147, 0]
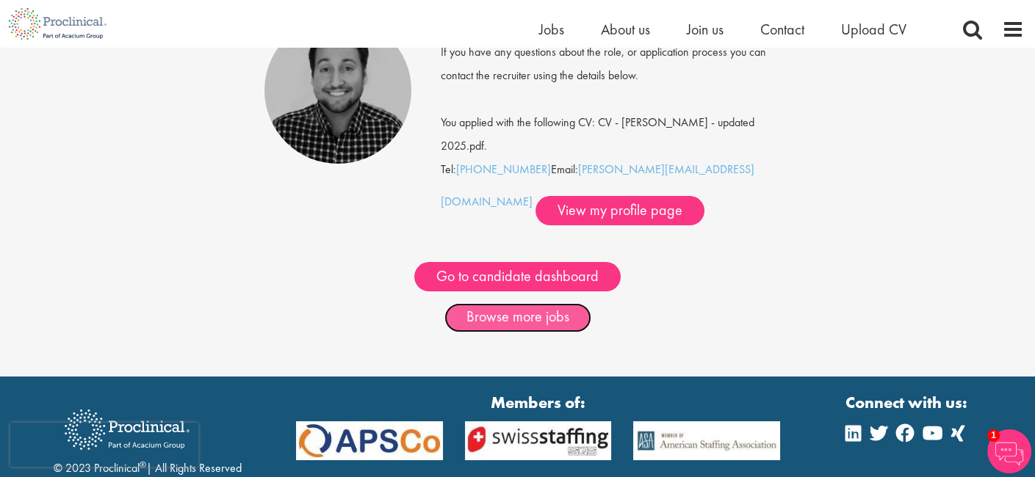
drag, startPoint x: 514, startPoint y: 319, endPoint x: 508, endPoint y: 328, distance: 11.6
click at [508, 328] on link "Browse more jobs" at bounding box center [517, 317] width 147 height 29
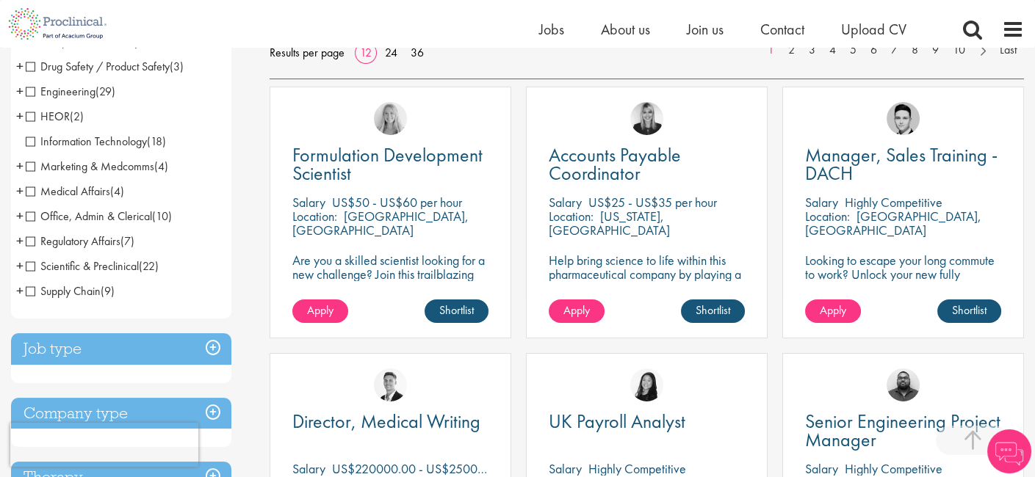
scroll to position [241, 0]
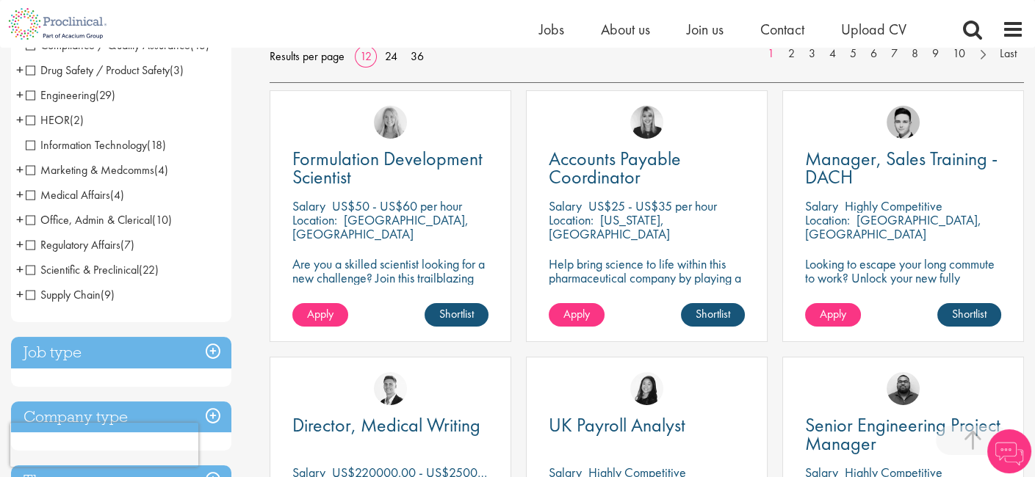
click at [31, 270] on span "Scientific & Preclinical" at bounding box center [82, 269] width 113 height 15
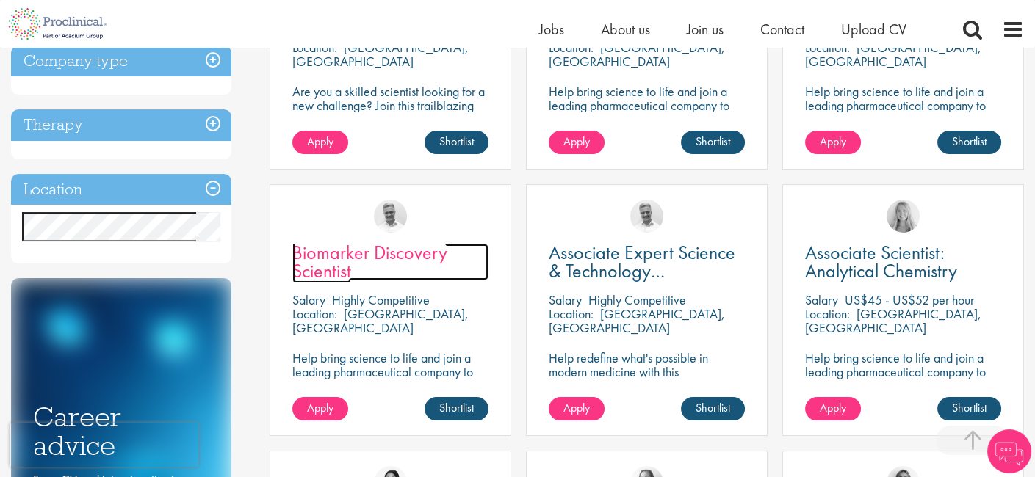
click at [342, 256] on span "Biomarker Discovery Scientist" at bounding box center [369, 261] width 155 height 43
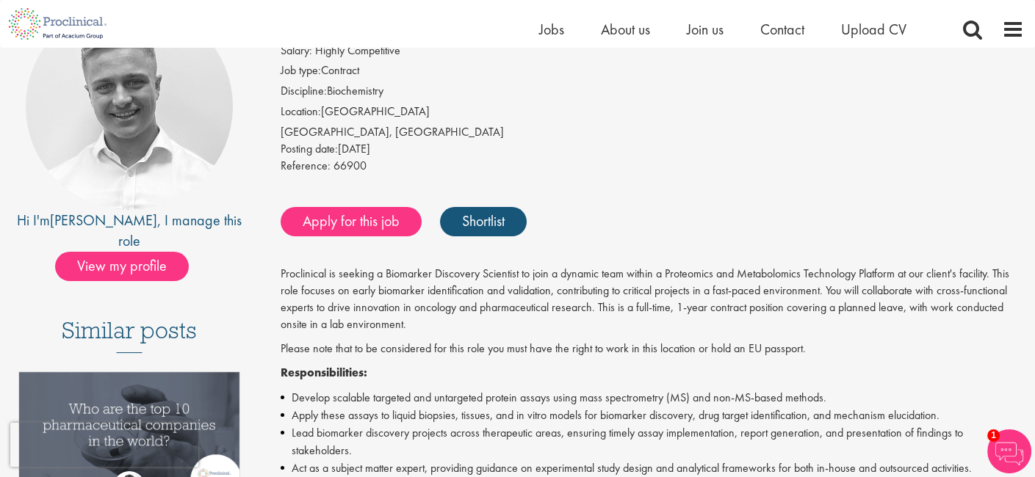
scroll to position [147, 0]
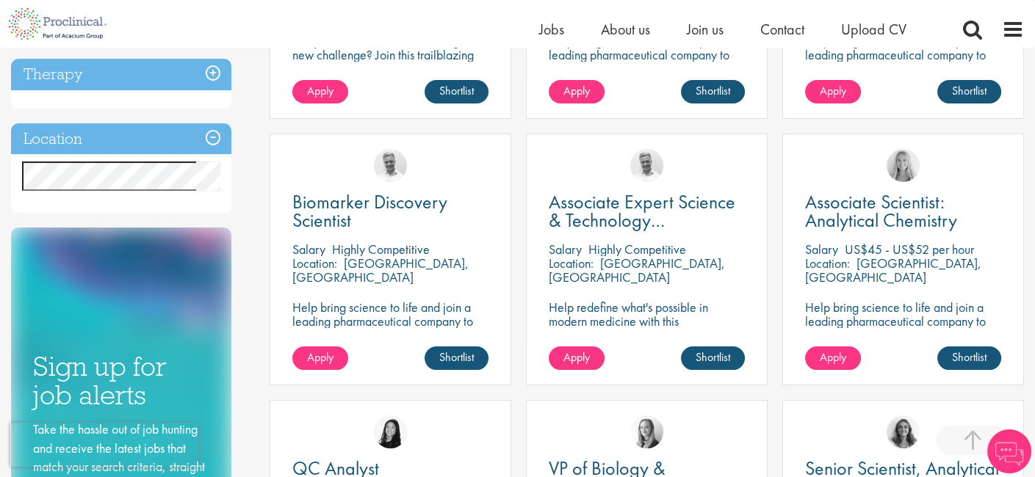
scroll to position [465, 0]
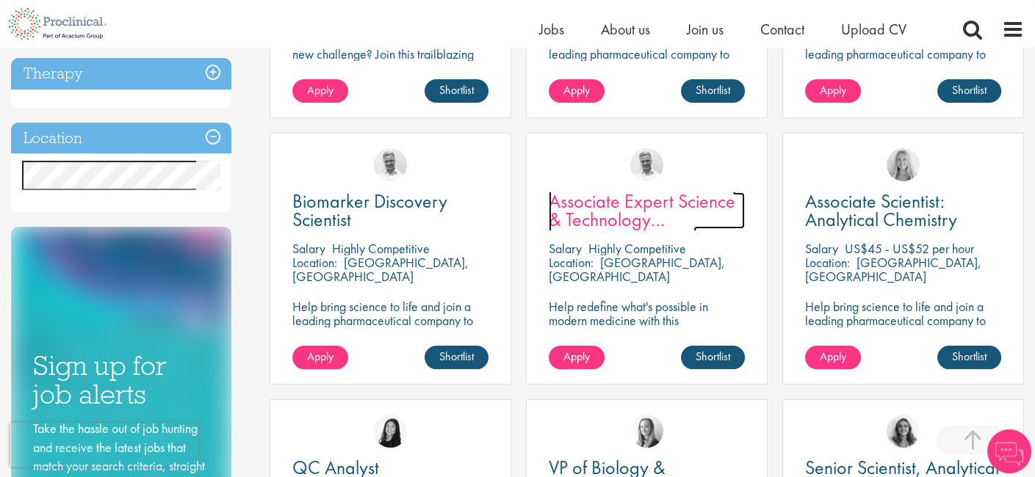
click at [584, 204] on span "Associate Expert Science & Technology ([MEDICAL_DATA])" at bounding box center [642, 220] width 187 height 62
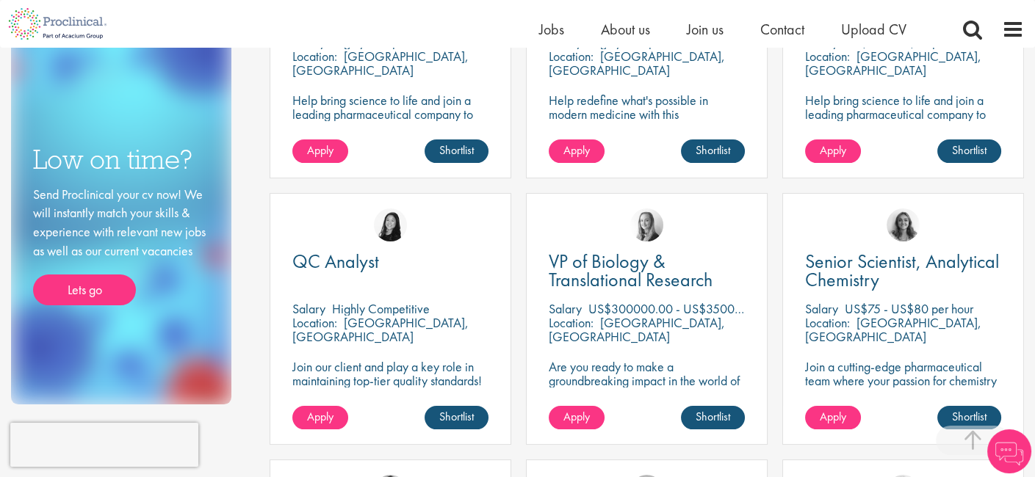
scroll to position [679, 0]
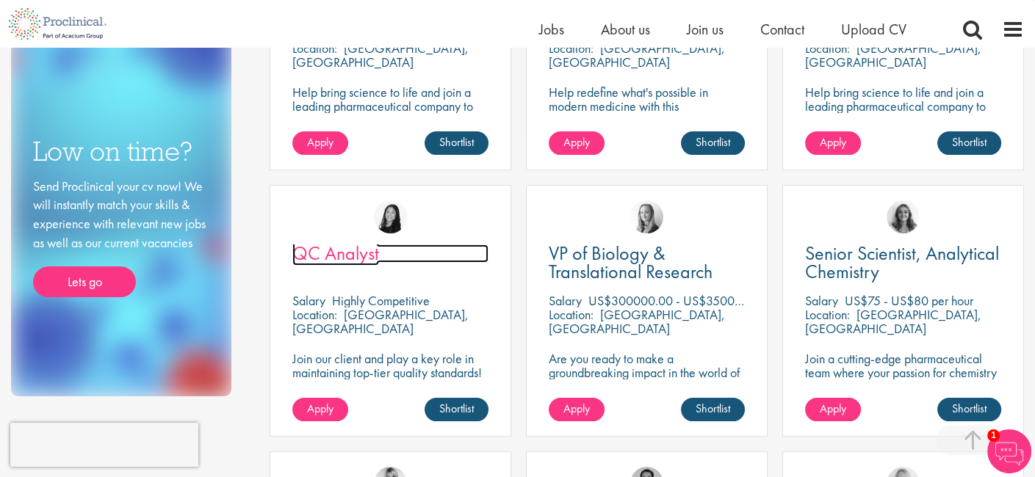
click at [310, 257] on span "QC Analyst" at bounding box center [335, 253] width 87 height 25
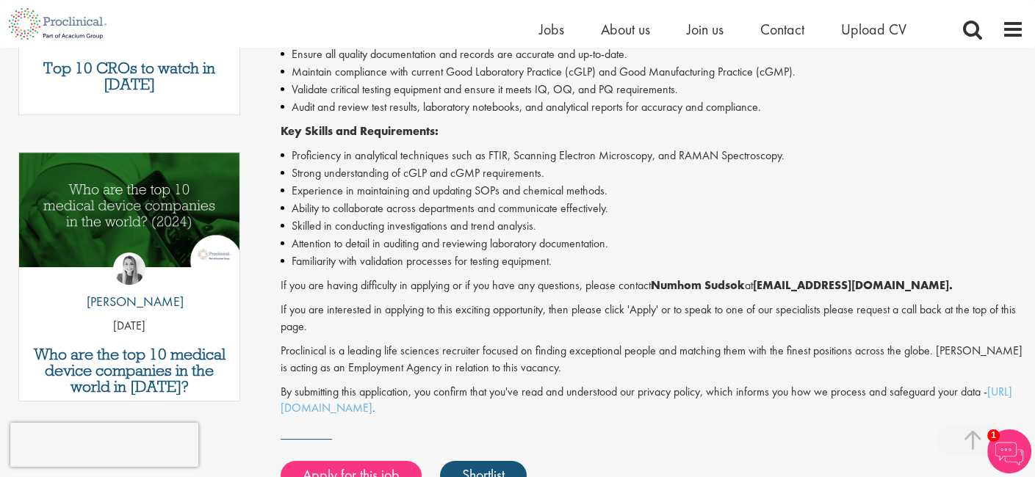
scroll to position [650, 0]
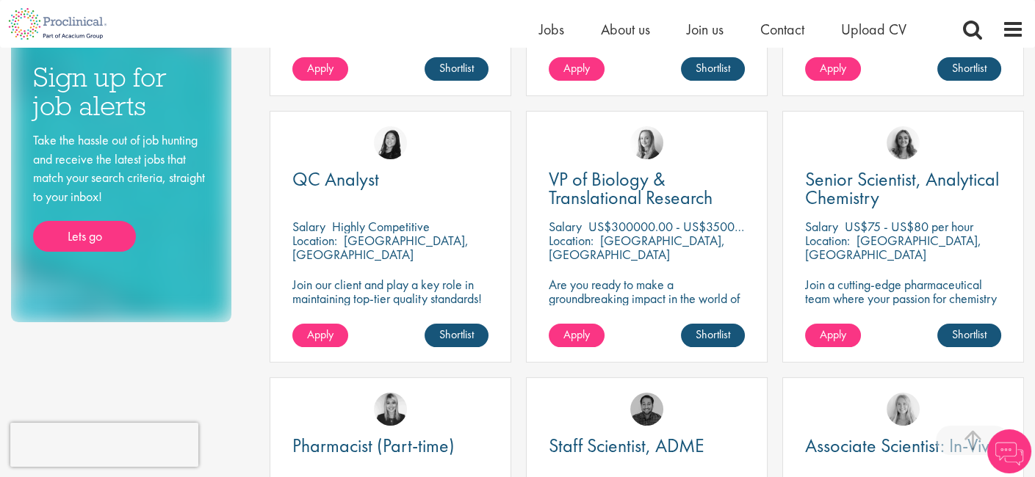
scroll to position [754, 0]
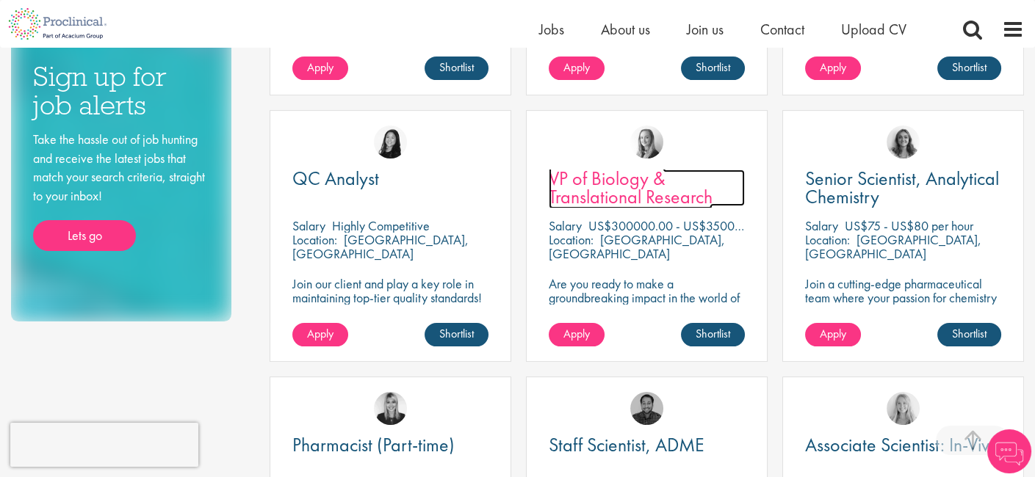
click at [610, 195] on span "VP of Biology & Translational Research" at bounding box center [631, 187] width 164 height 43
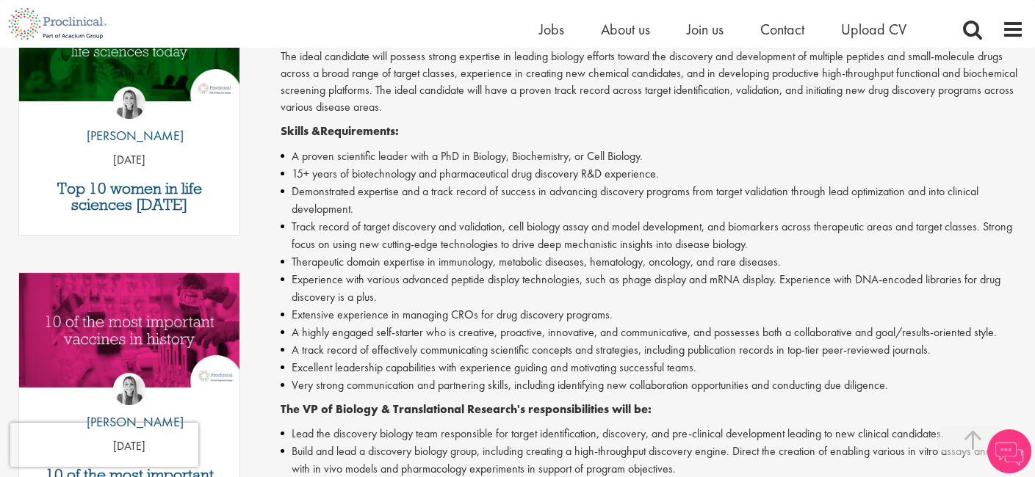
scroll to position [527, 0]
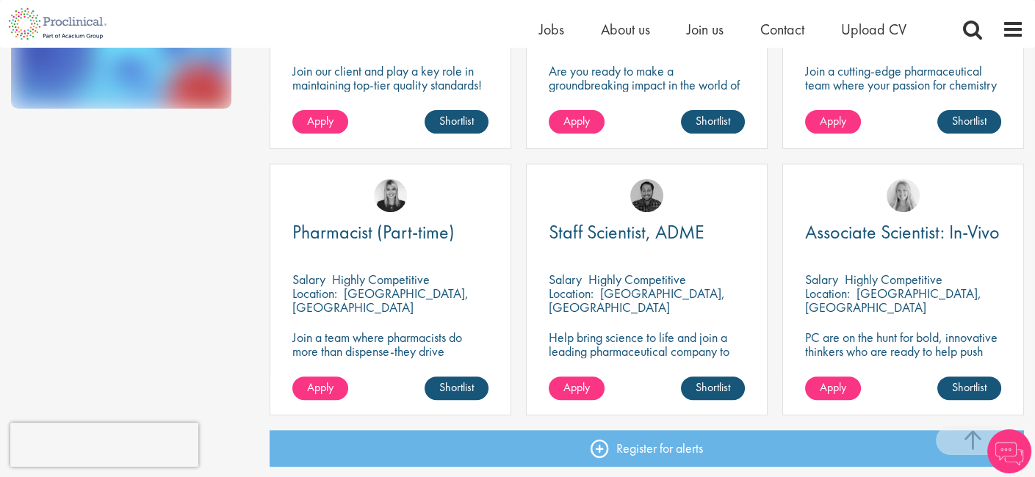
scroll to position [963, 0]
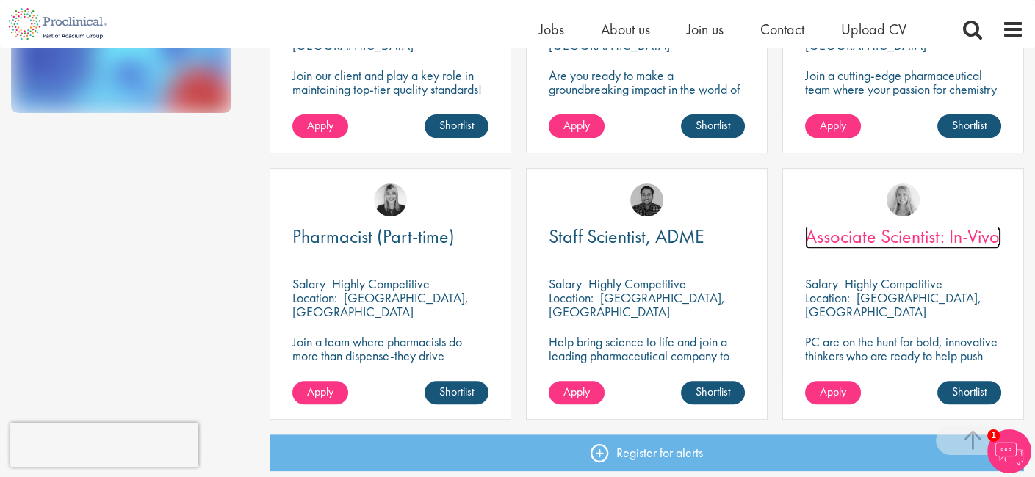
click at [873, 244] on span "Associate Scientist: In-Vivo" at bounding box center [902, 236] width 195 height 25
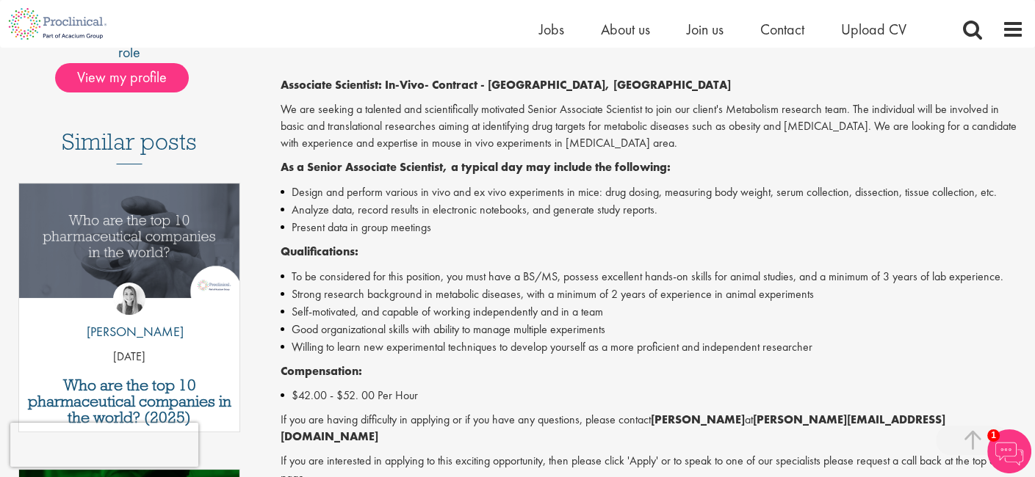
scroll to position [335, 0]
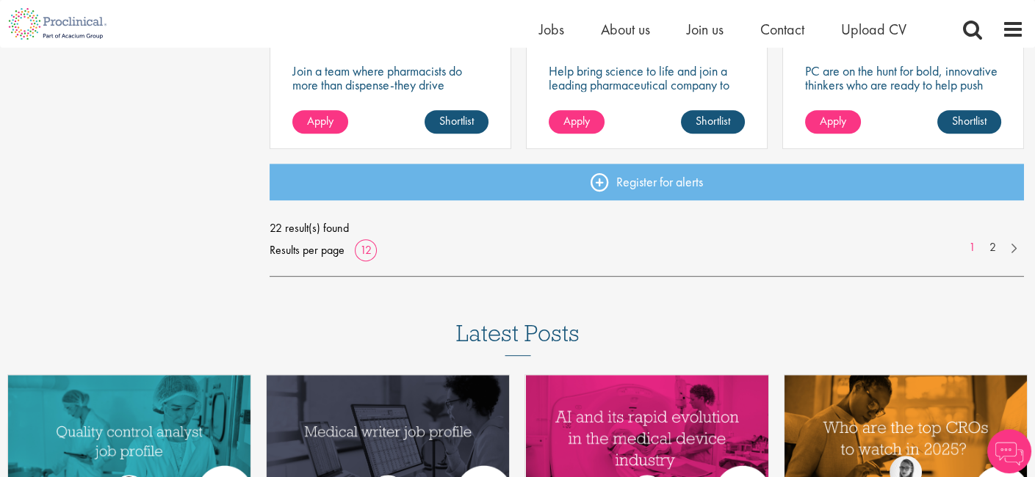
scroll to position [1244, 0]
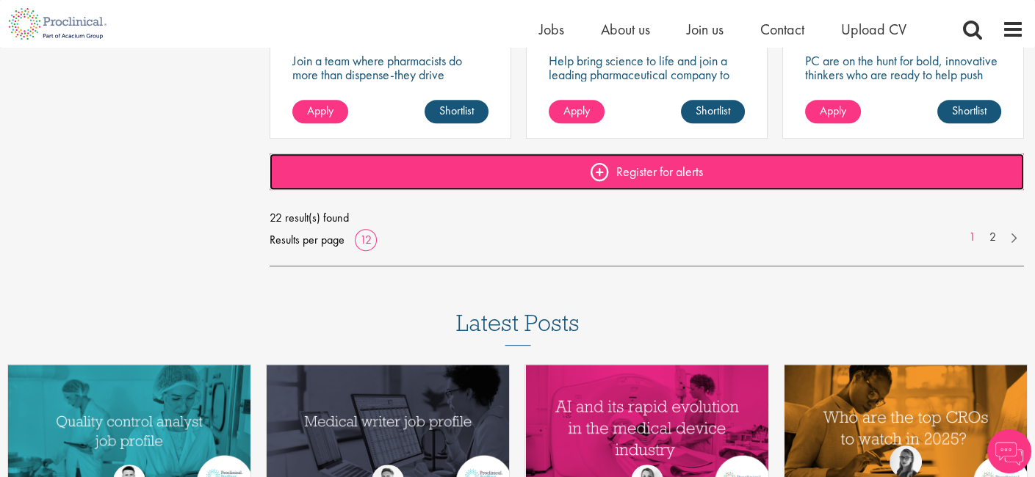
click at [650, 177] on link "Register for alerts" at bounding box center [647, 172] width 754 height 37
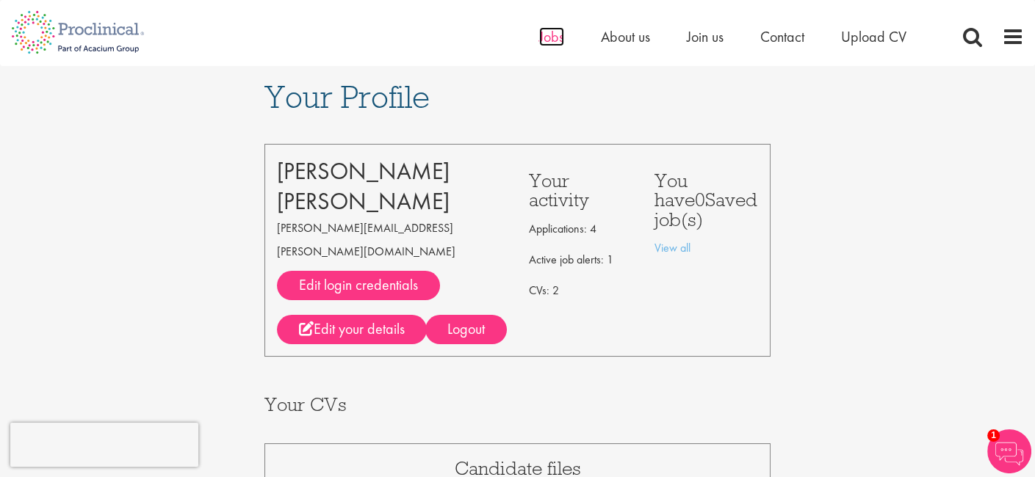
click at [544, 36] on span "Jobs" at bounding box center [551, 36] width 25 height 19
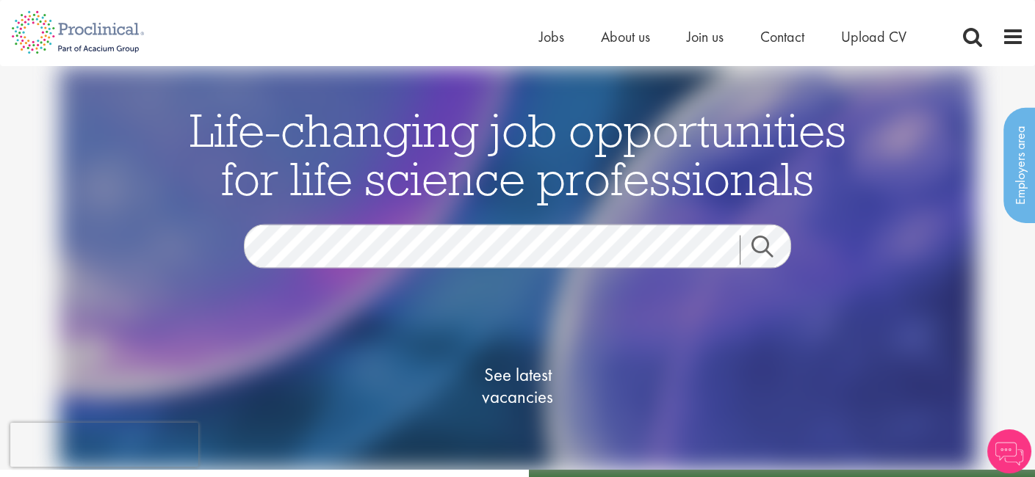
click at [764, 250] on link "Search" at bounding box center [771, 249] width 63 height 29
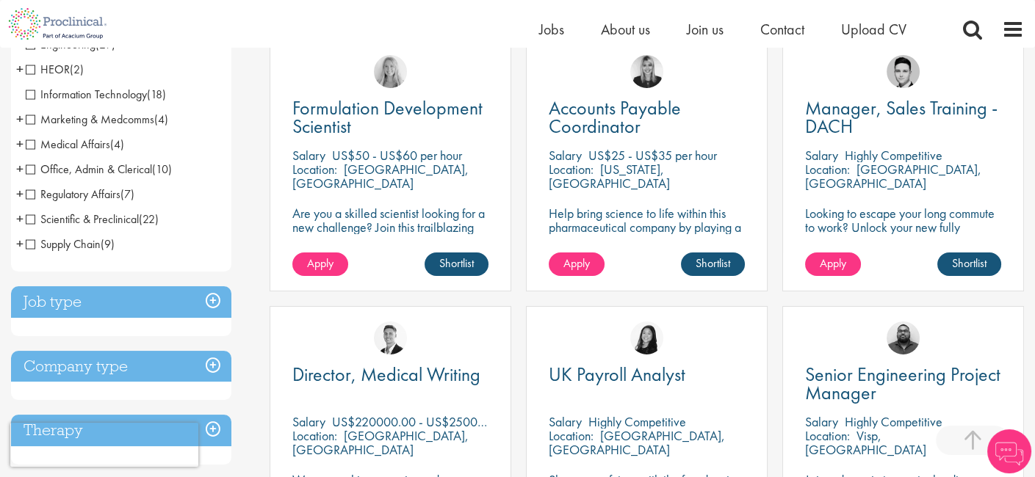
scroll to position [319, 0]
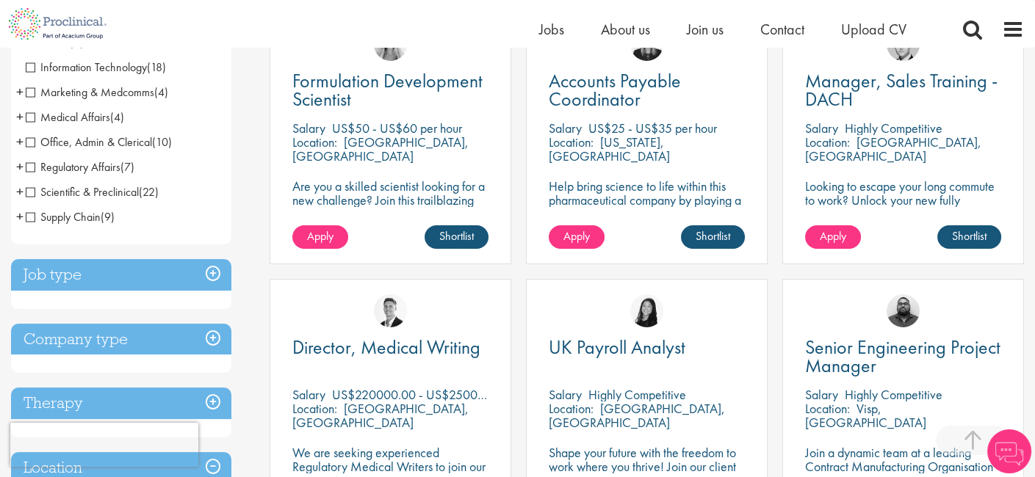
click at [182, 267] on h3 "Job type" at bounding box center [121, 275] width 220 height 32
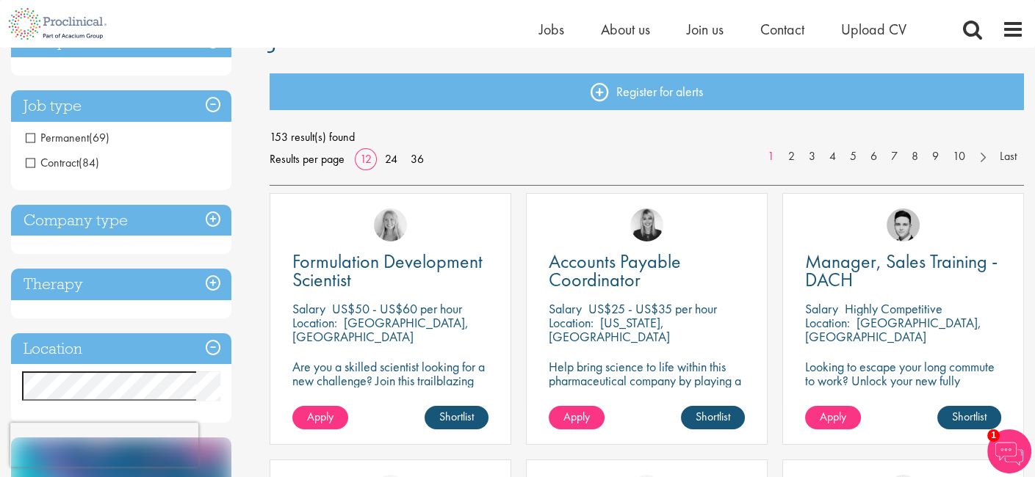
scroll to position [139, 0]
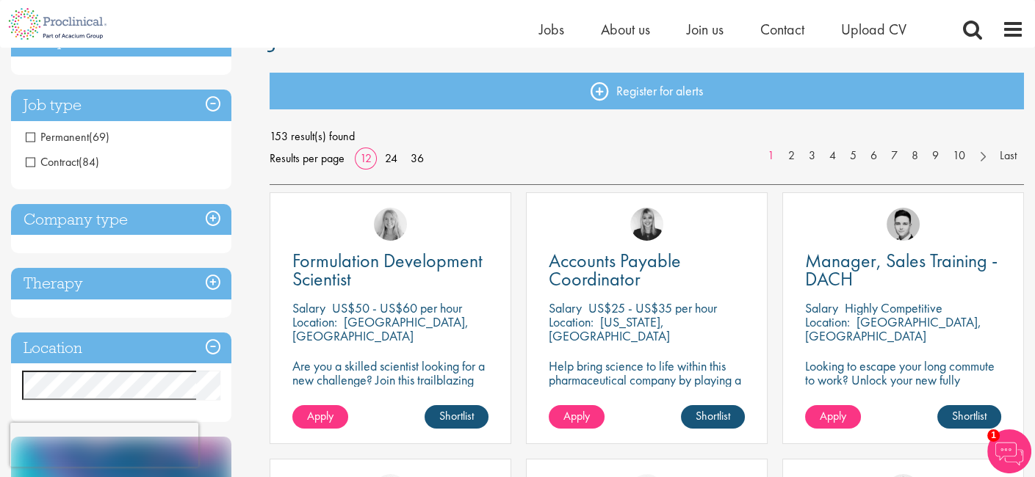
click at [192, 110] on h3 "Job type" at bounding box center [121, 106] width 220 height 32
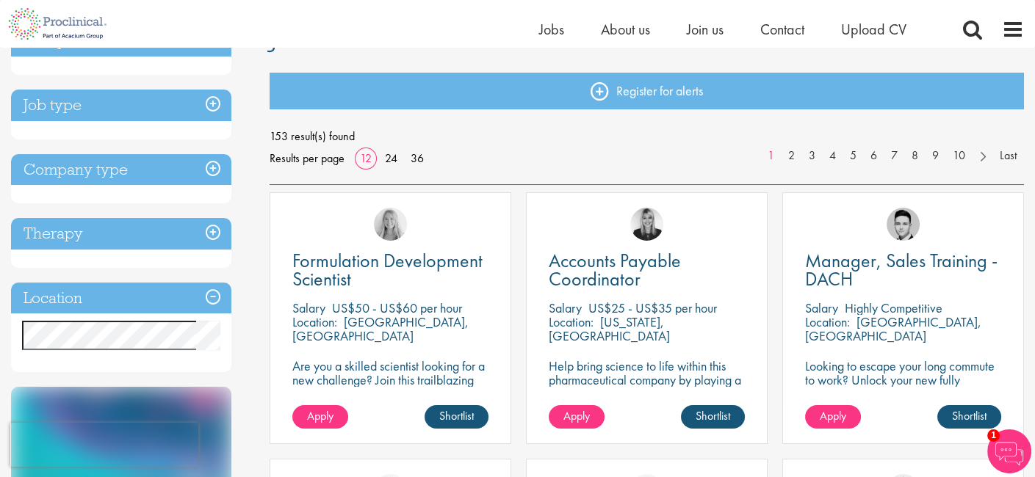
click at [170, 162] on h3 "Company type" at bounding box center [121, 170] width 220 height 32
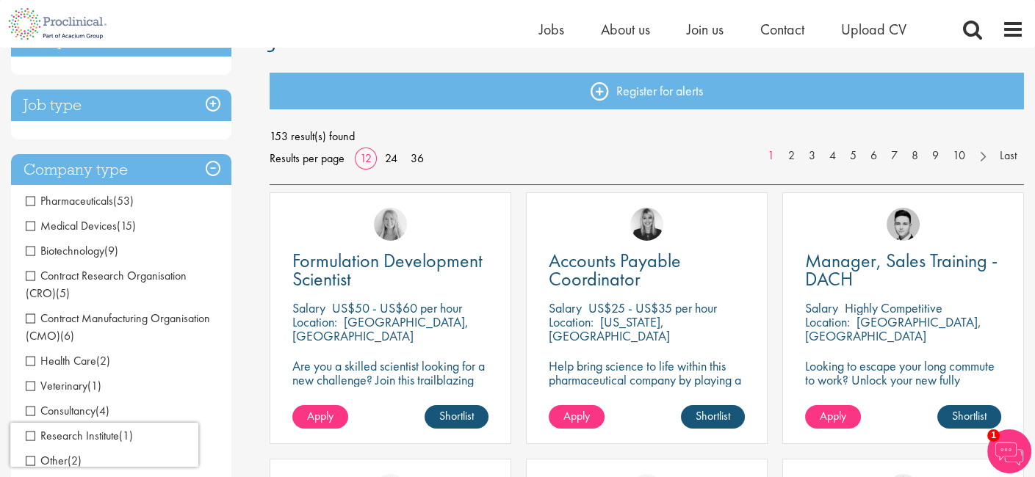
click at [31, 203] on span "Pharmaceuticals" at bounding box center [69, 200] width 87 height 15
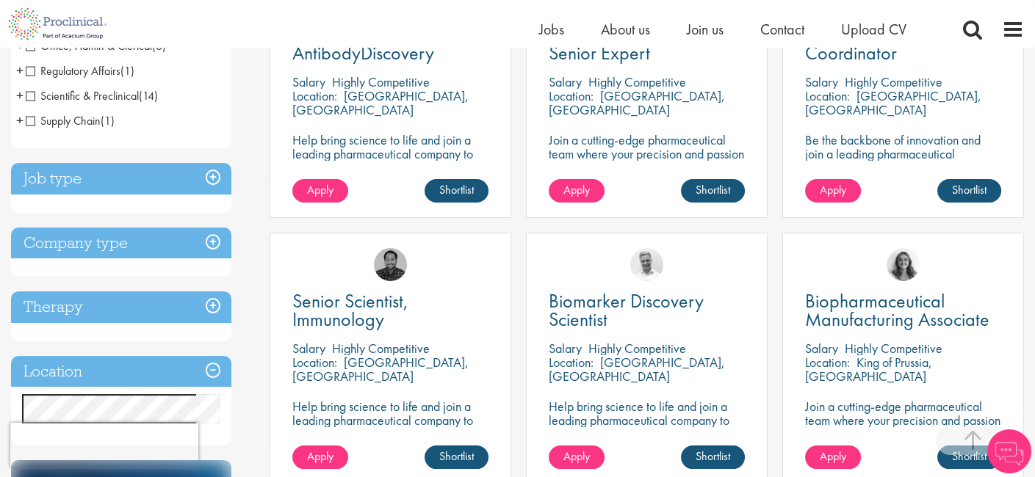
scroll to position [367, 0]
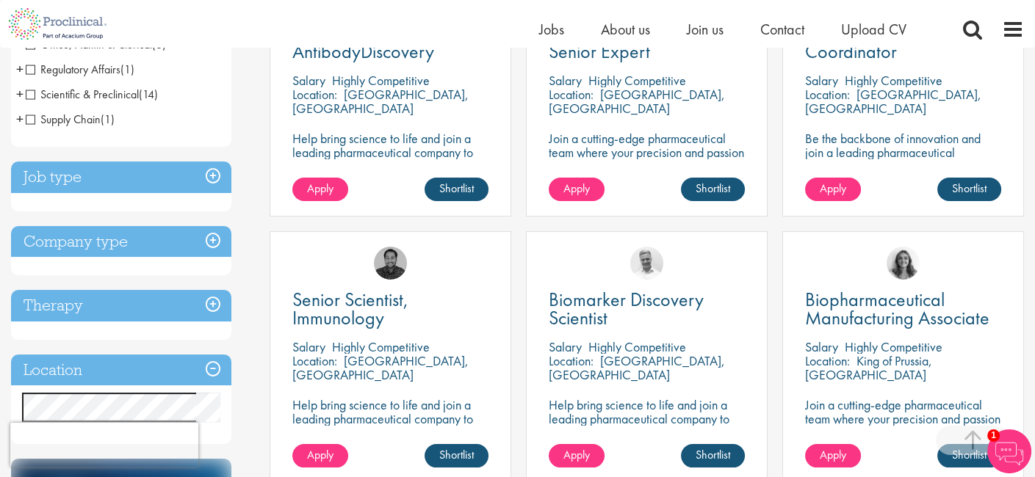
click at [137, 256] on h3 "Company type" at bounding box center [121, 242] width 220 height 32
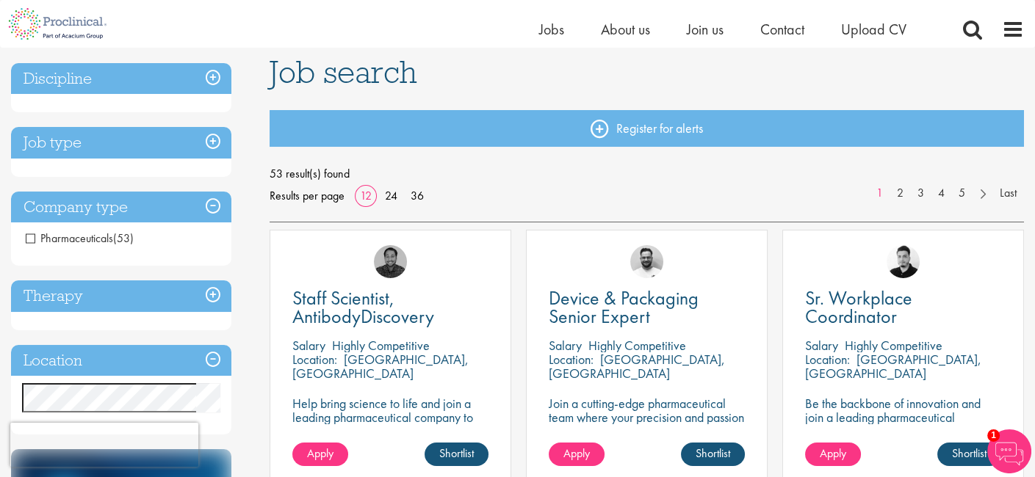
scroll to position [100, 0]
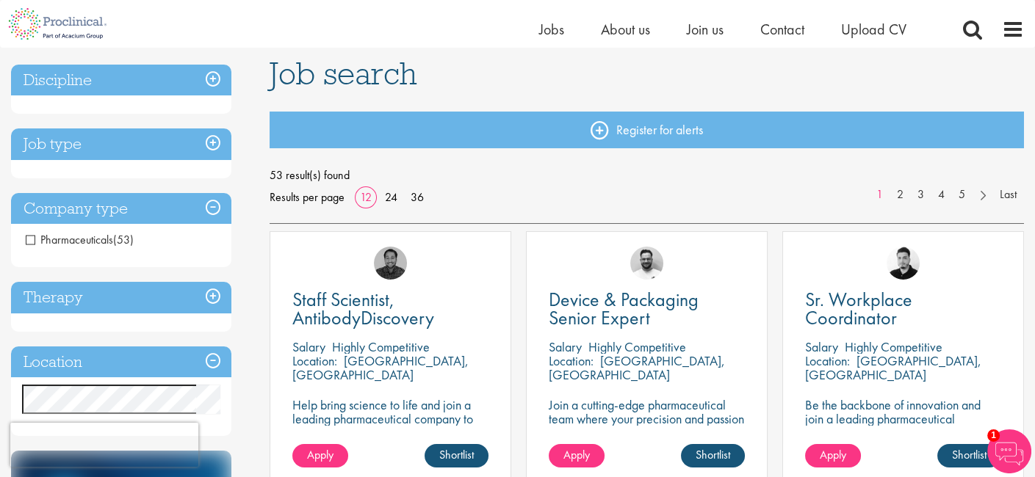
click at [209, 208] on h3 "Company type" at bounding box center [121, 209] width 220 height 32
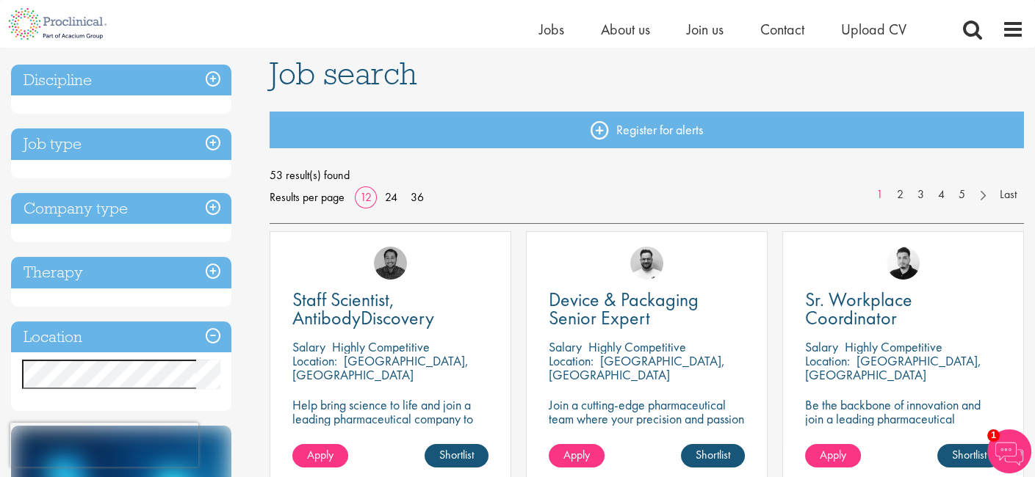
click at [209, 208] on h3 "Company type" at bounding box center [121, 209] width 220 height 32
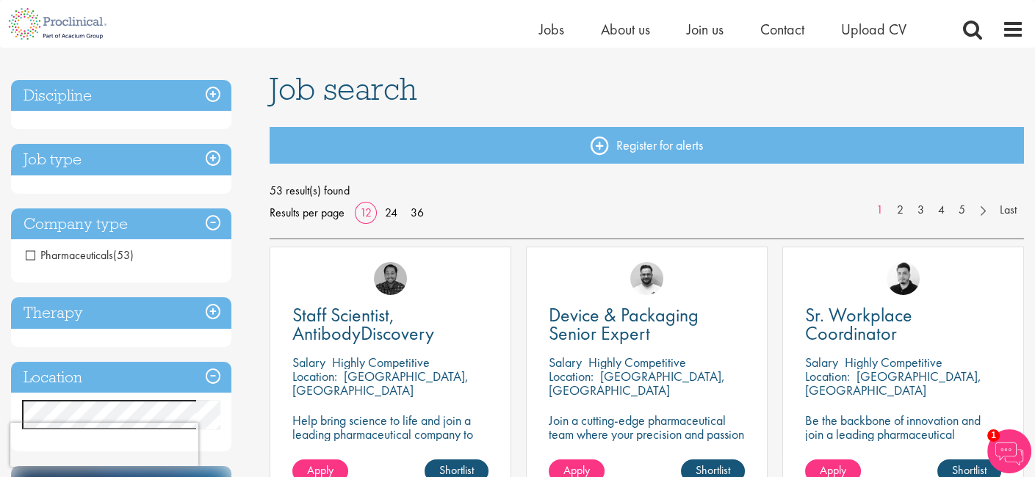
scroll to position [84, 0]
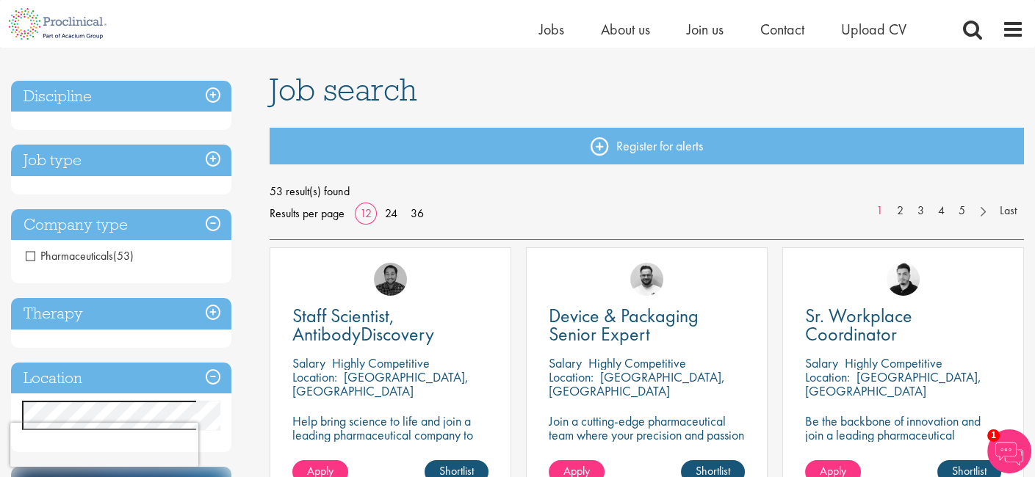
click at [35, 259] on span "Pharmaceuticals" at bounding box center [69, 255] width 87 height 15
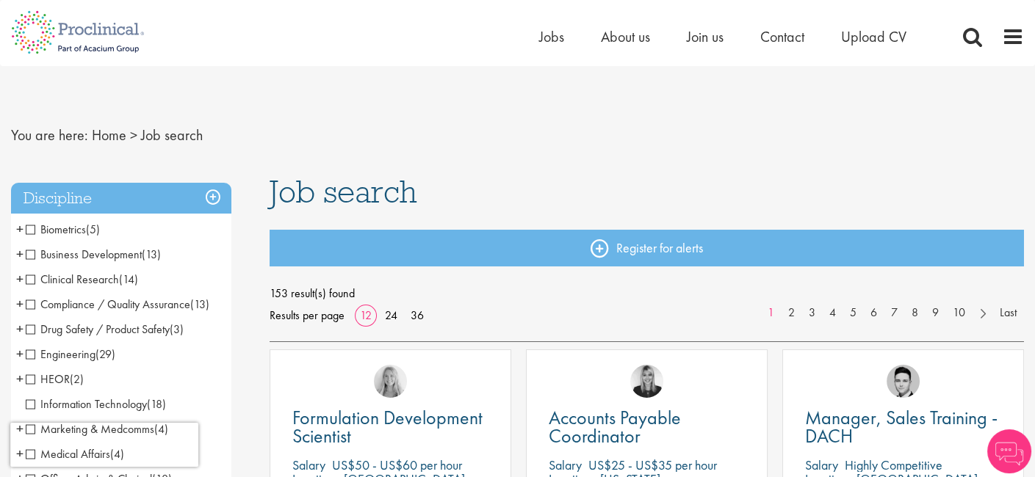
click at [32, 274] on span "Clinical Research" at bounding box center [72, 279] width 93 height 15
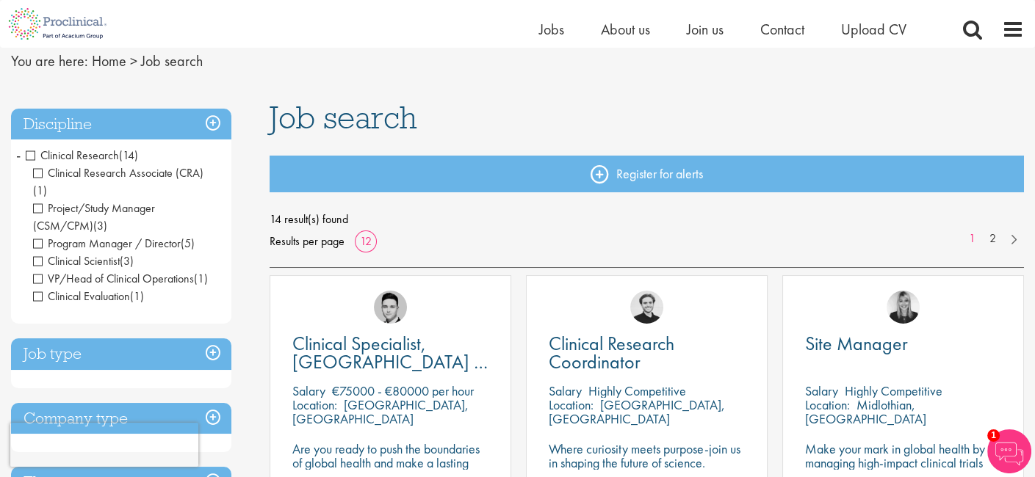
scroll to position [44, 0]
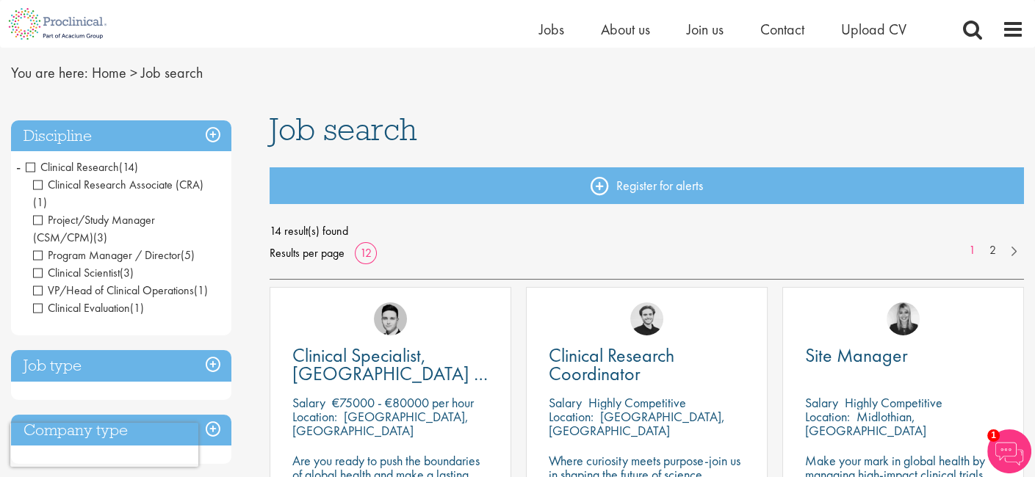
click at [33, 163] on span "Clinical Research" at bounding box center [72, 166] width 93 height 15
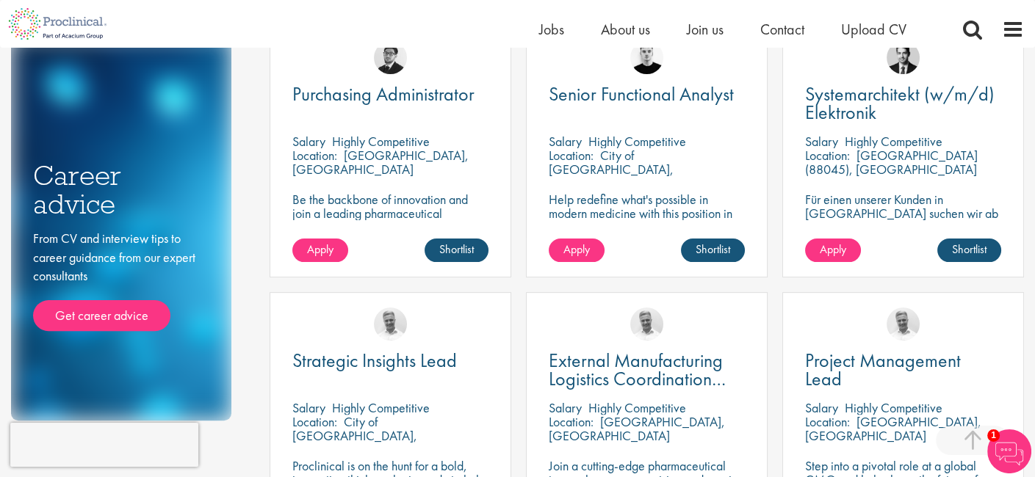
scroll to position [837, 0]
